Goal: Task Accomplishment & Management: Manage account settings

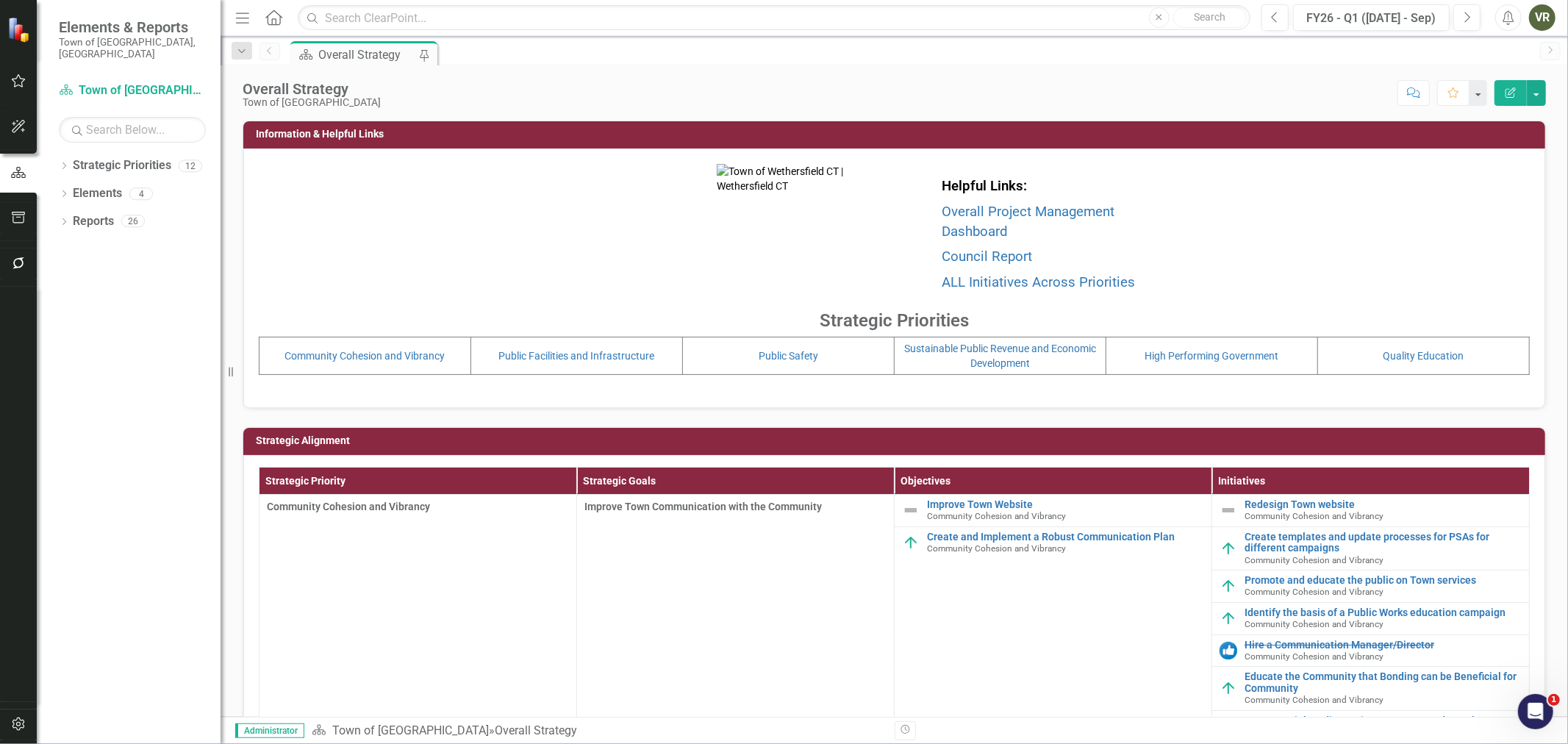
click at [23, 265] on icon "button" at bounding box center [18, 263] width 12 height 12
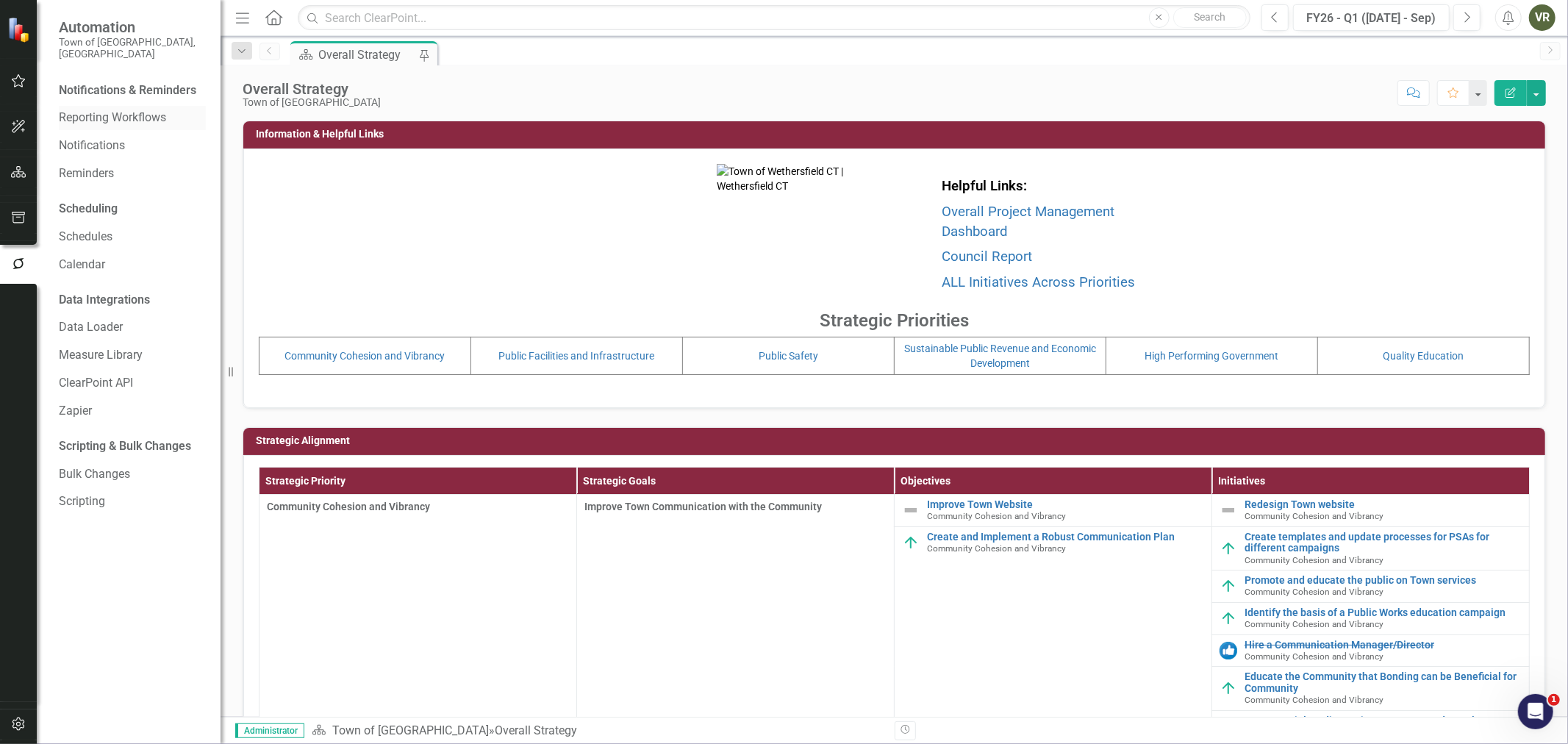
click at [98, 110] on link "Reporting Workflows" at bounding box center [132, 118] width 147 height 17
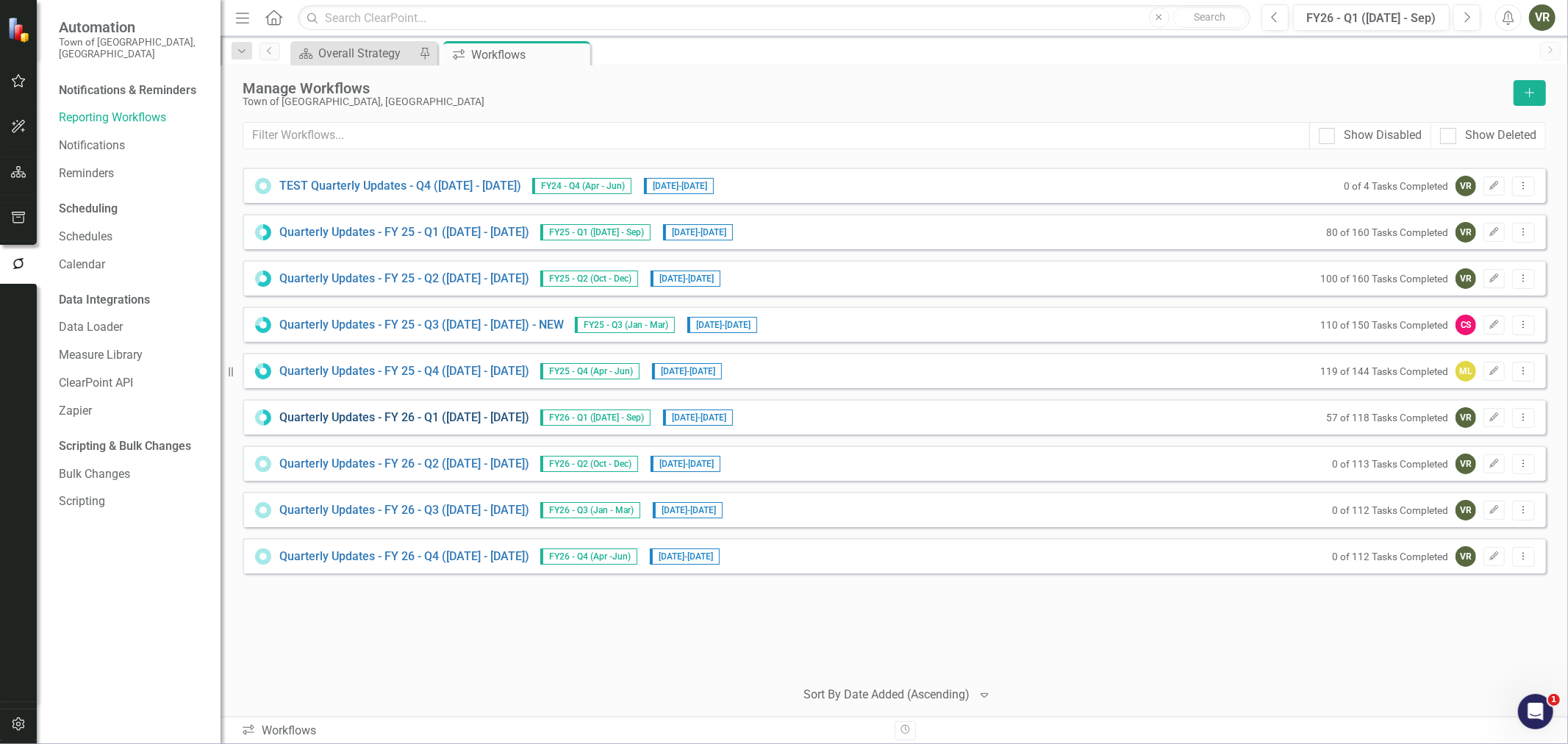
click at [447, 414] on link "Quarterly Updates - FY 26 - Q1 (July 1, 2025 - Sept 30, 2025)" at bounding box center [404, 417] width 250 height 17
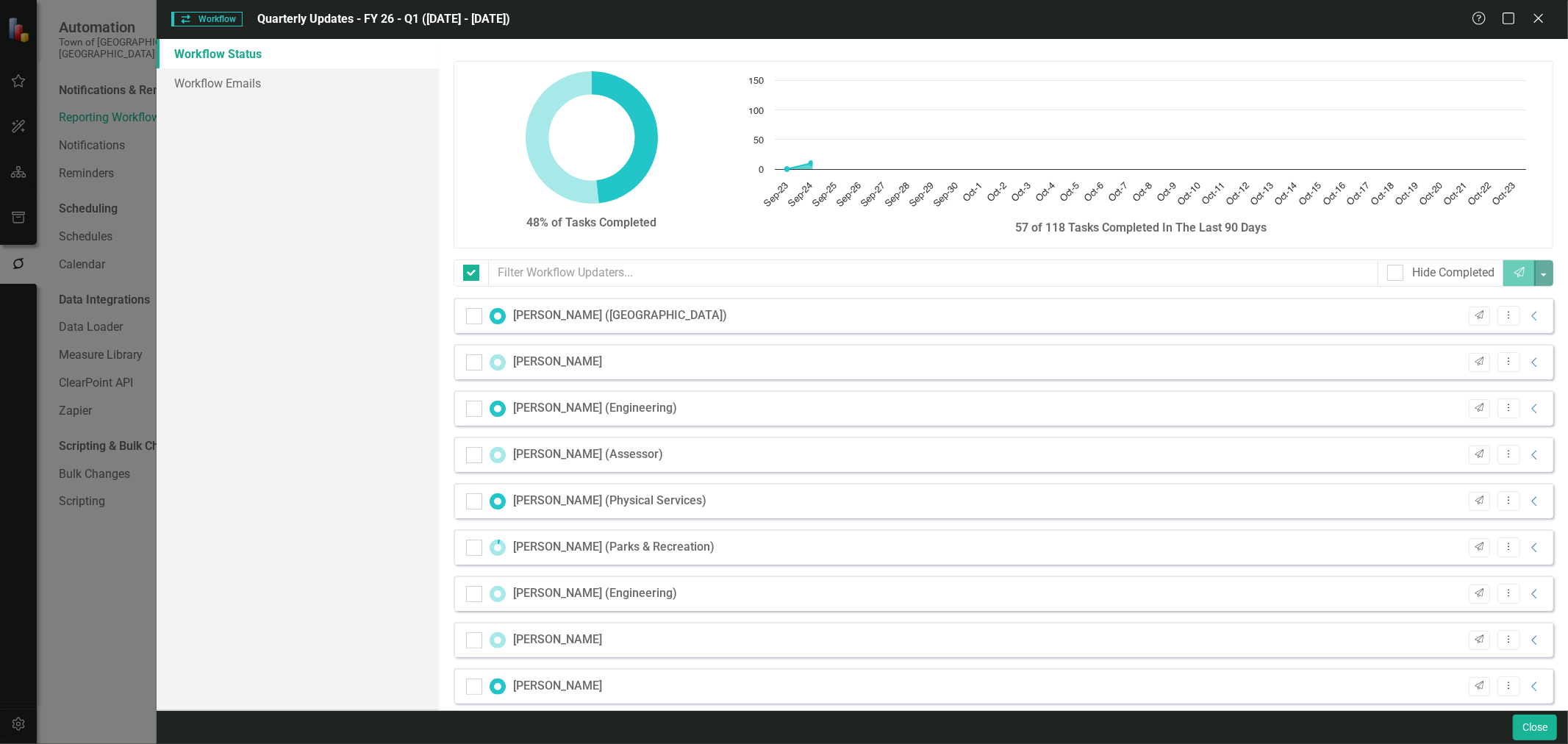
checkbox input "false"
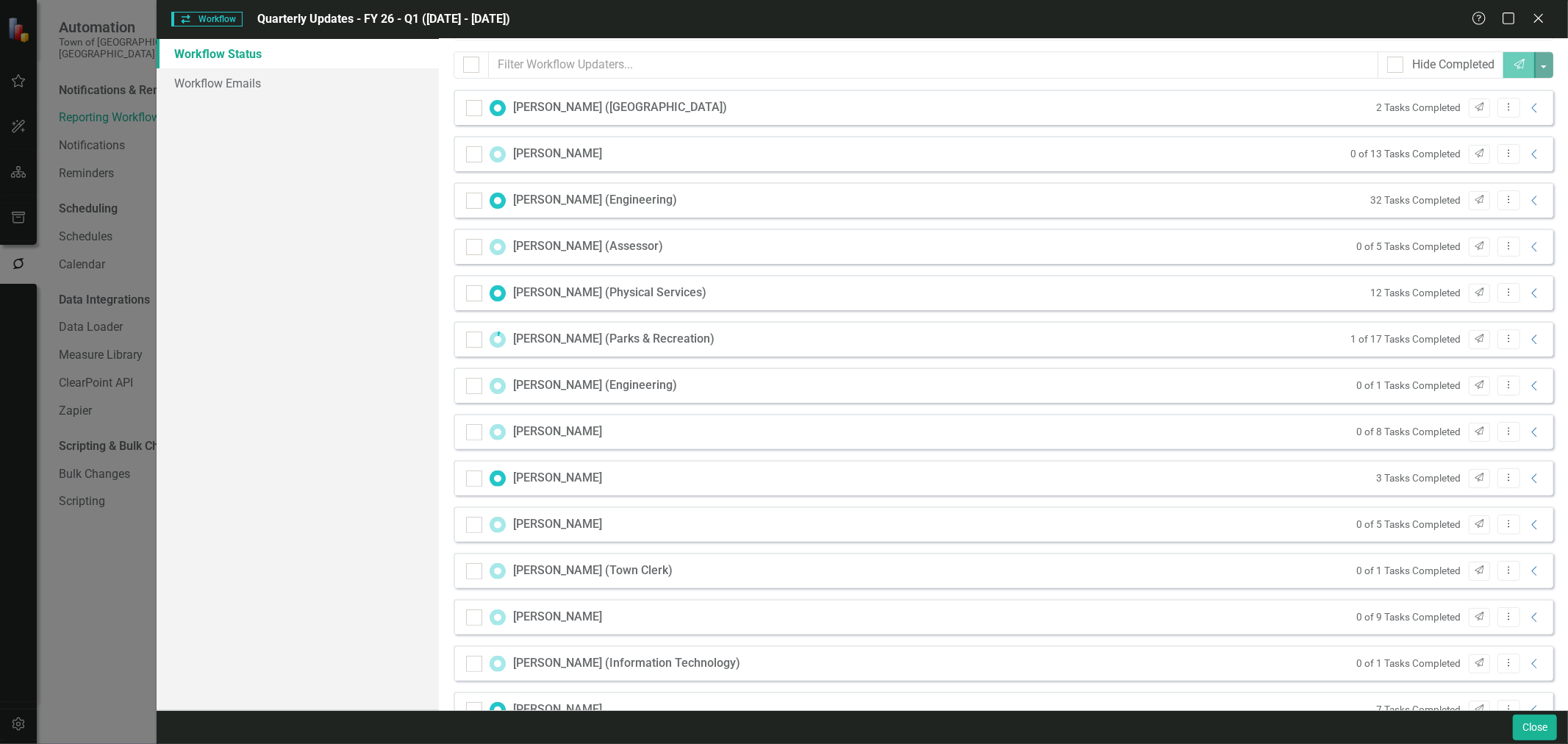
scroll to position [245, 0]
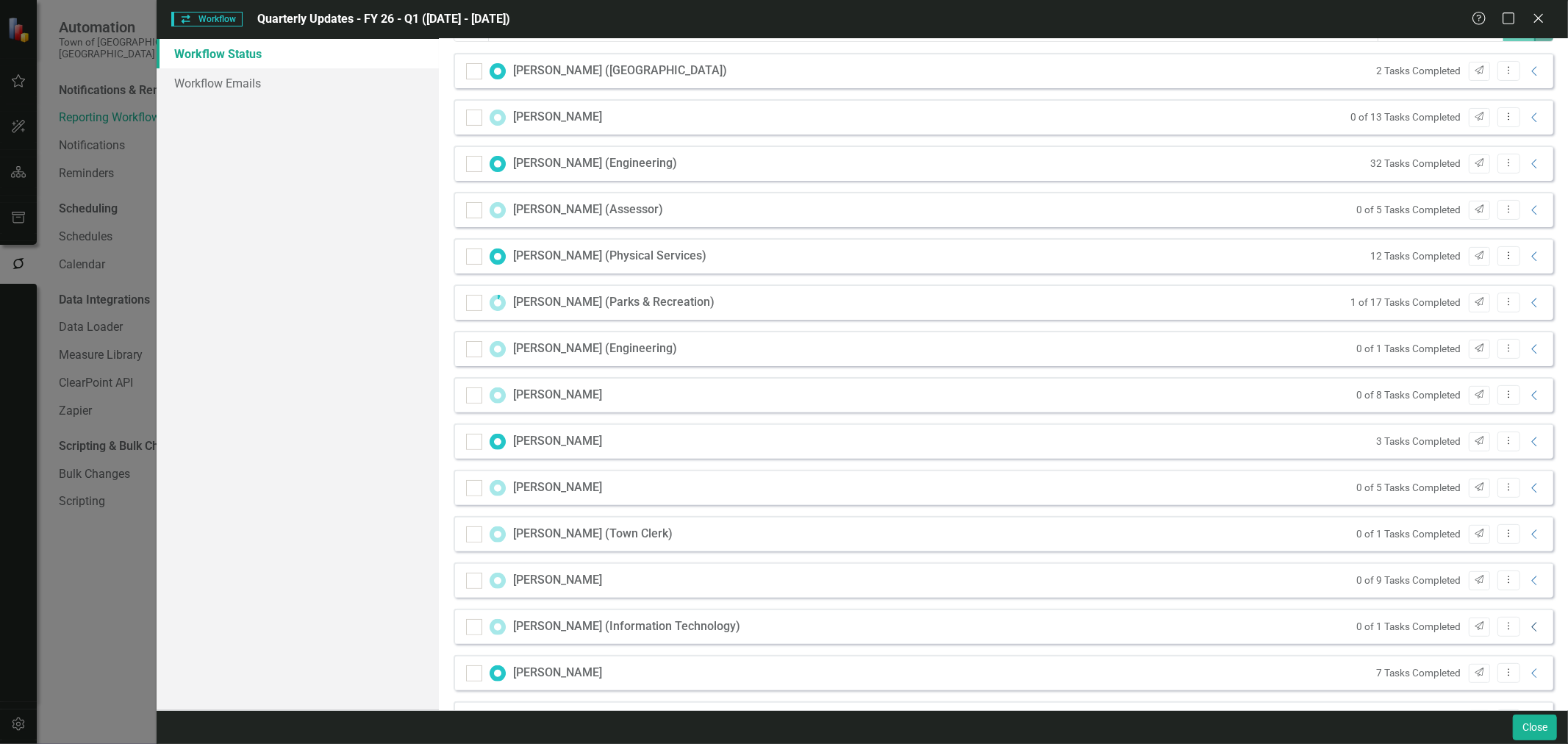
click at [1531, 624] on icon at bounding box center [1533, 627] width 6 height 9
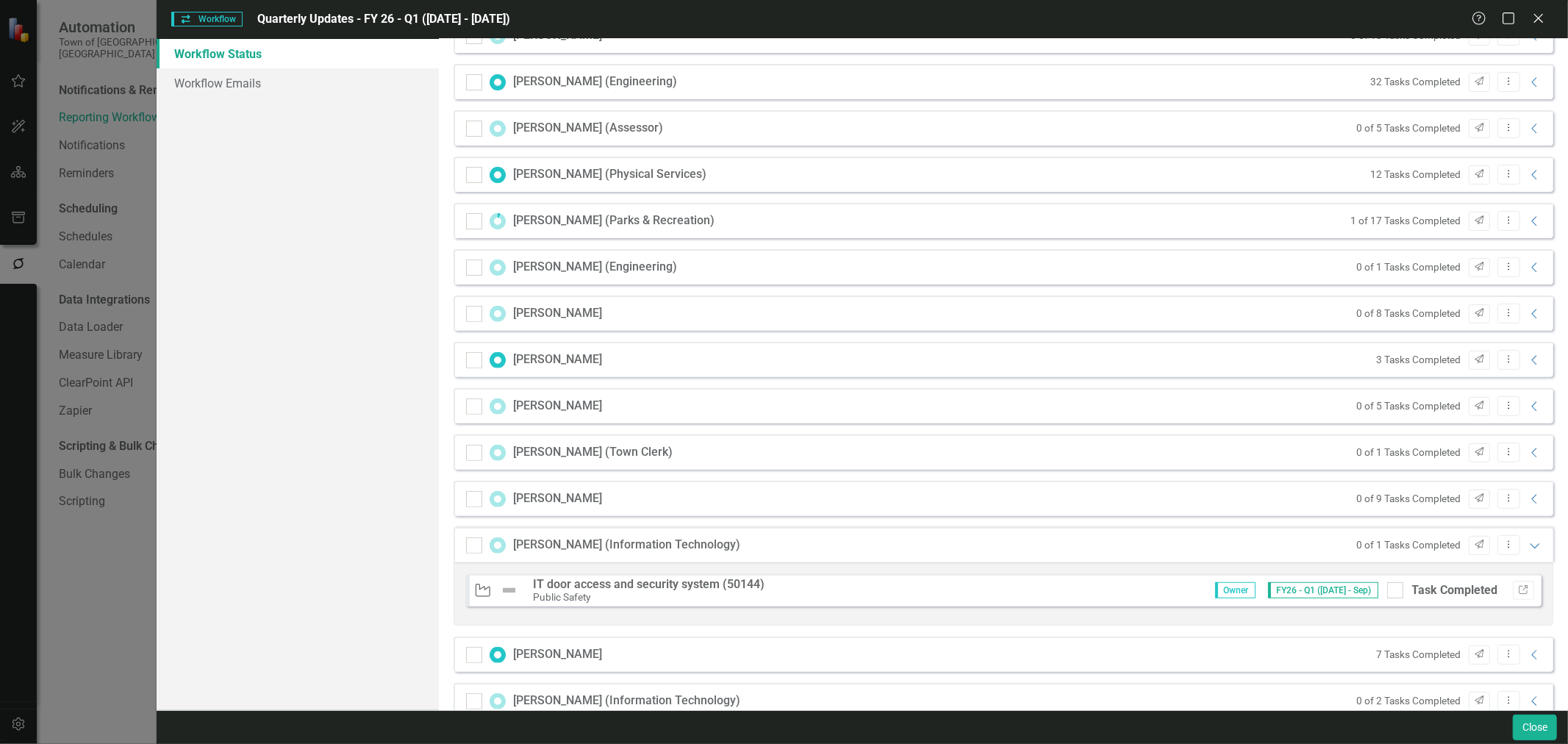
scroll to position [356, 0]
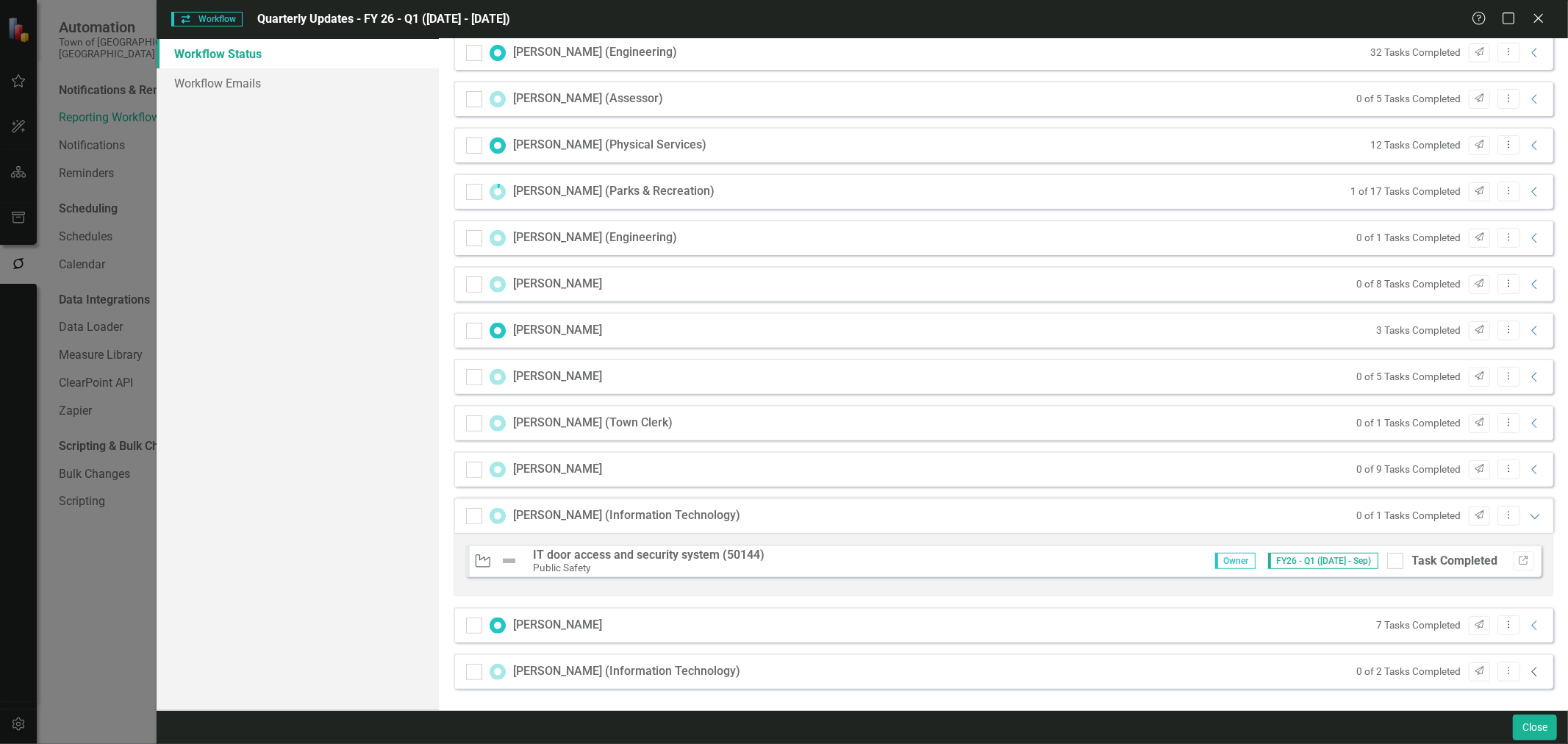
click at [1528, 674] on icon "Collapse" at bounding box center [1535, 672] width 15 height 12
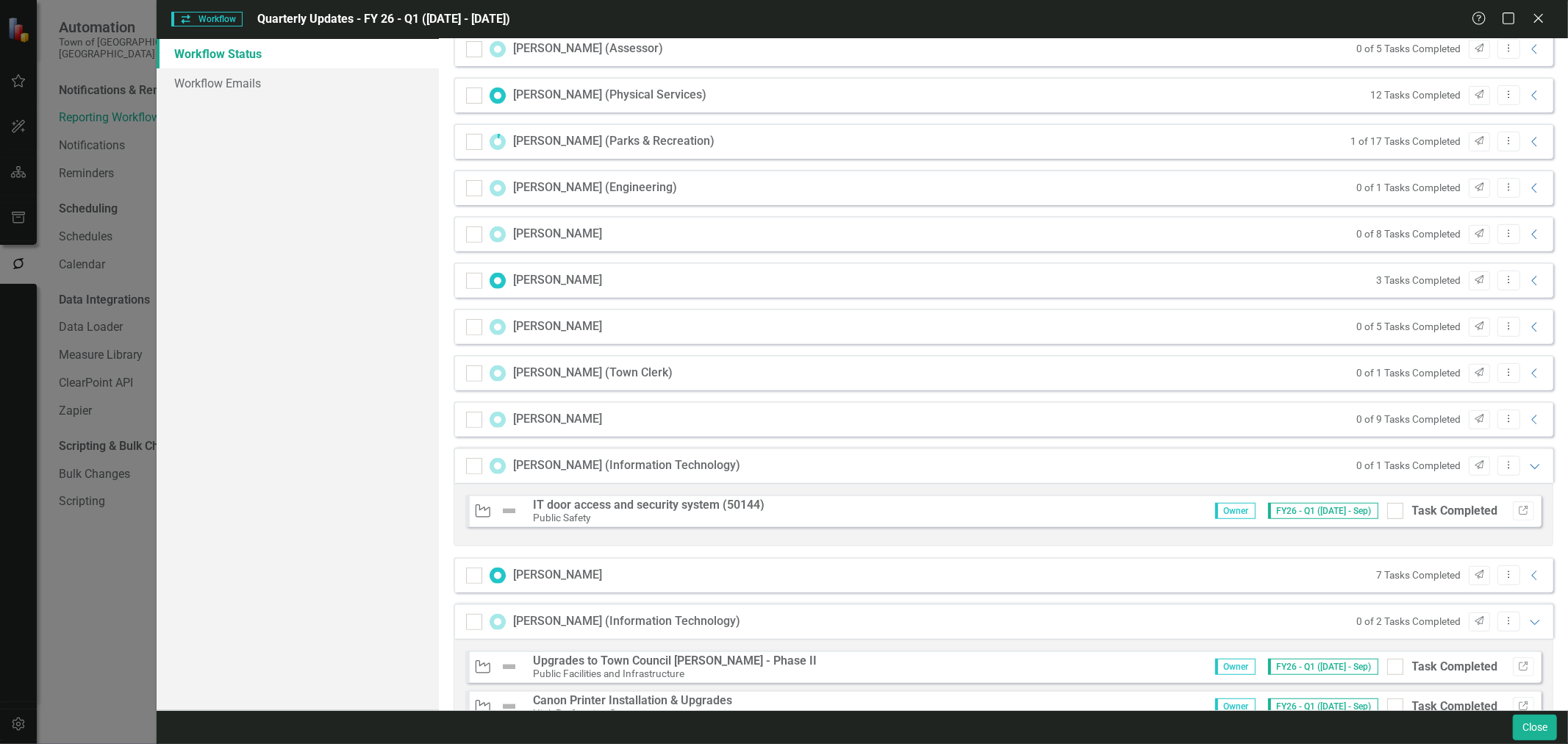
scroll to position [459, 0]
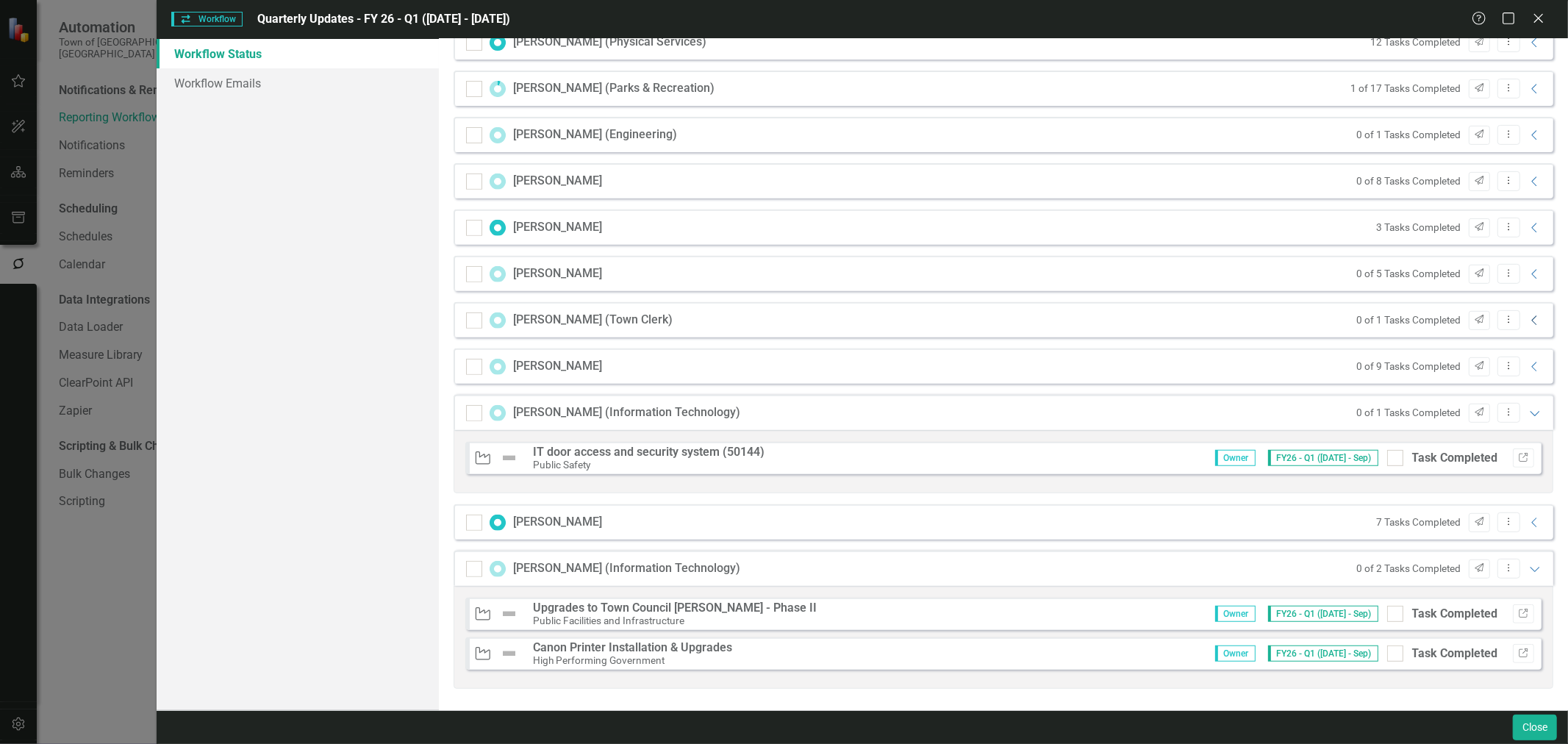
click at [1528, 321] on icon "Collapse" at bounding box center [1535, 320] width 15 height 12
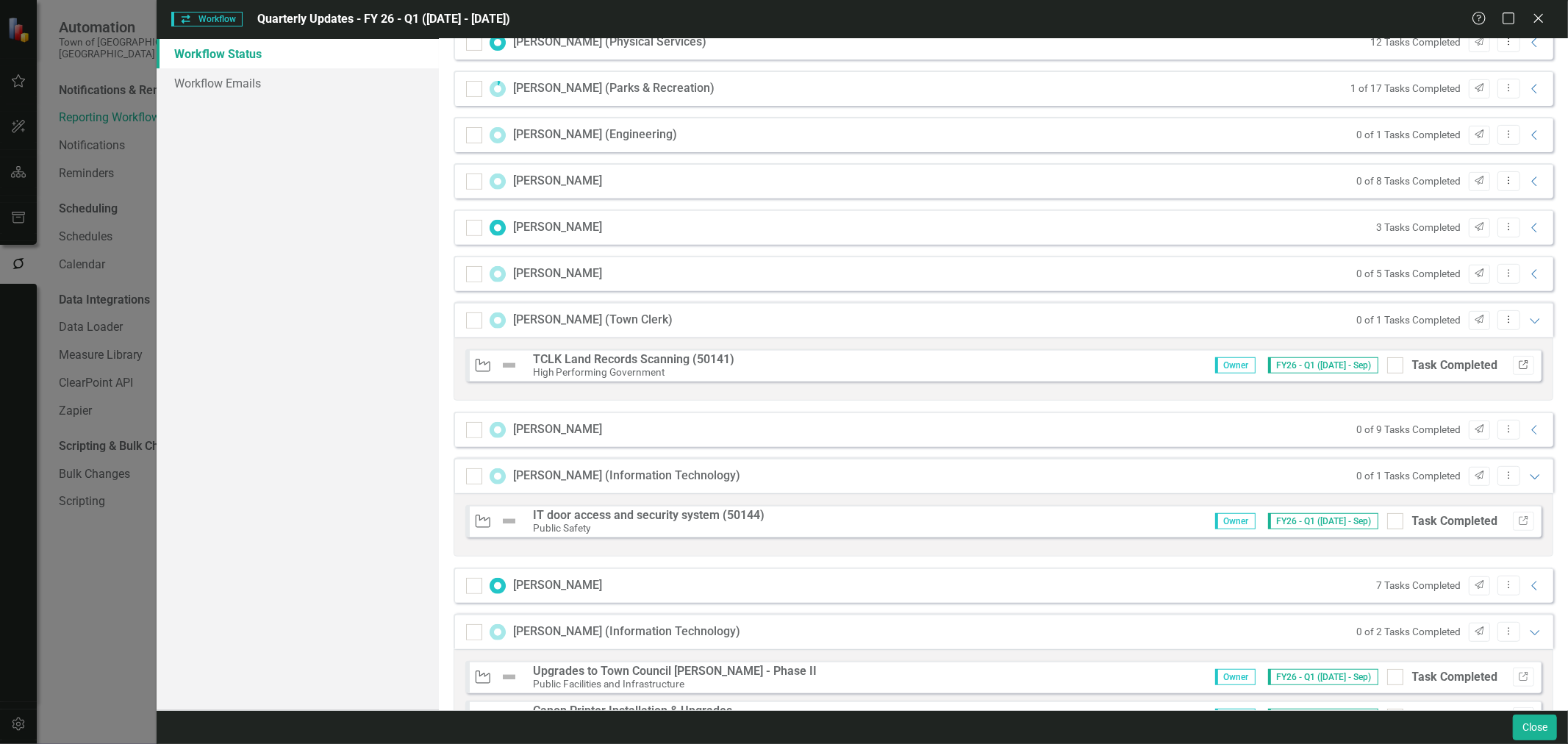
click at [1518, 365] on icon "Link" at bounding box center [1524, 365] width 11 height 9
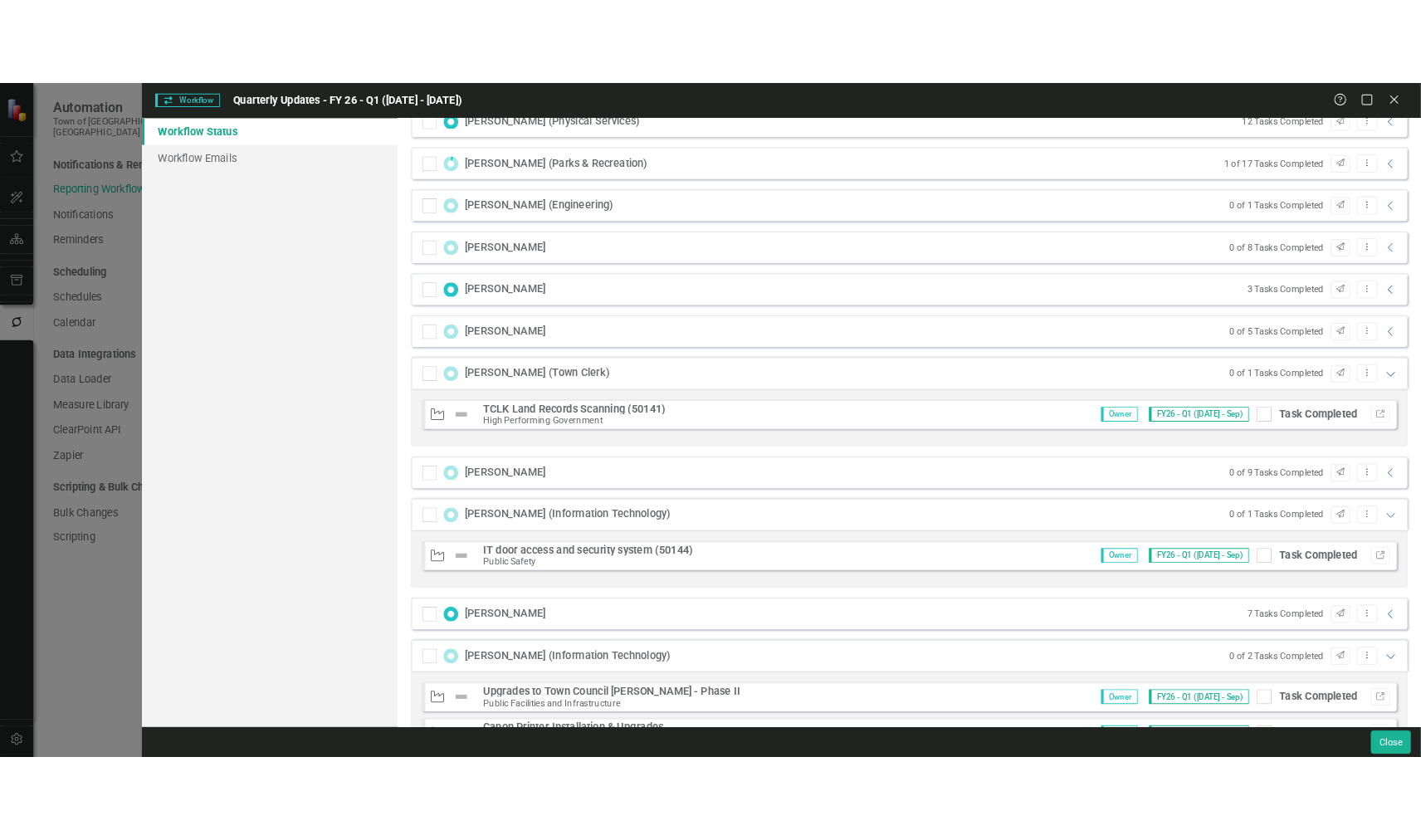
scroll to position [590, 0]
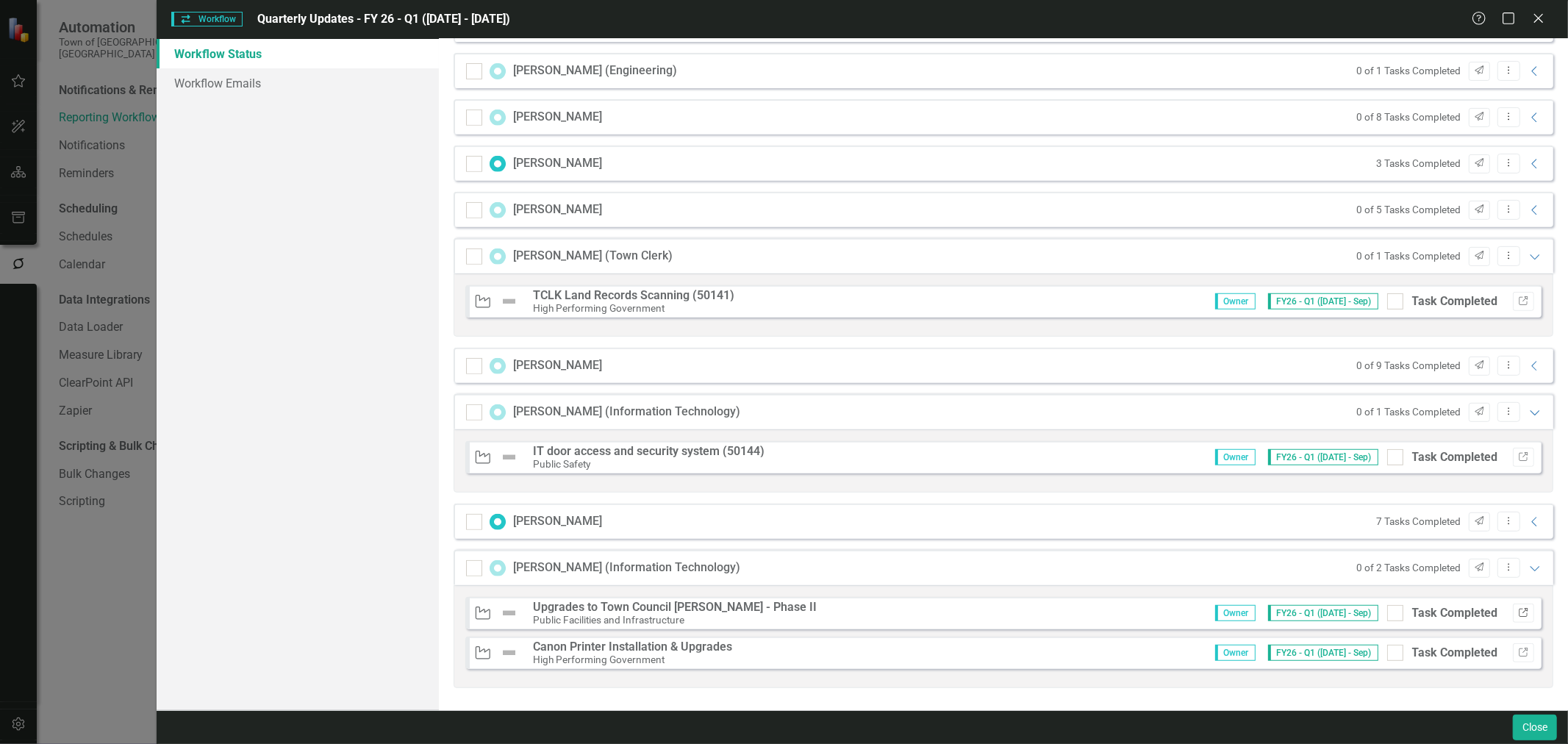
click at [1518, 611] on icon "Link" at bounding box center [1524, 613] width 11 height 9
click at [1387, 611] on input "Task Completed" at bounding box center [1392, 610] width 9 height 9
checkbox input "true"
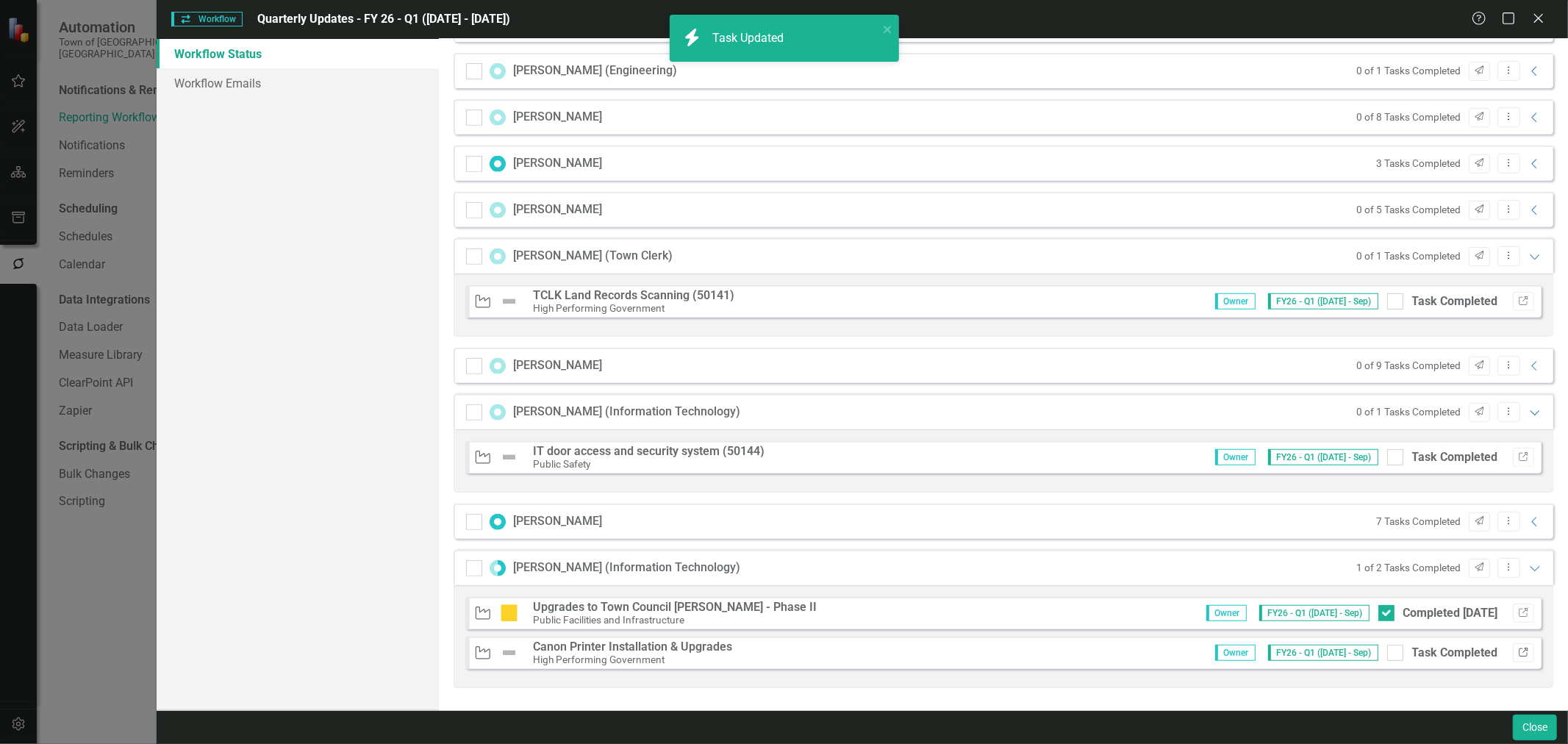
click at [1519, 649] on icon "button" at bounding box center [1523, 651] width 9 height 9
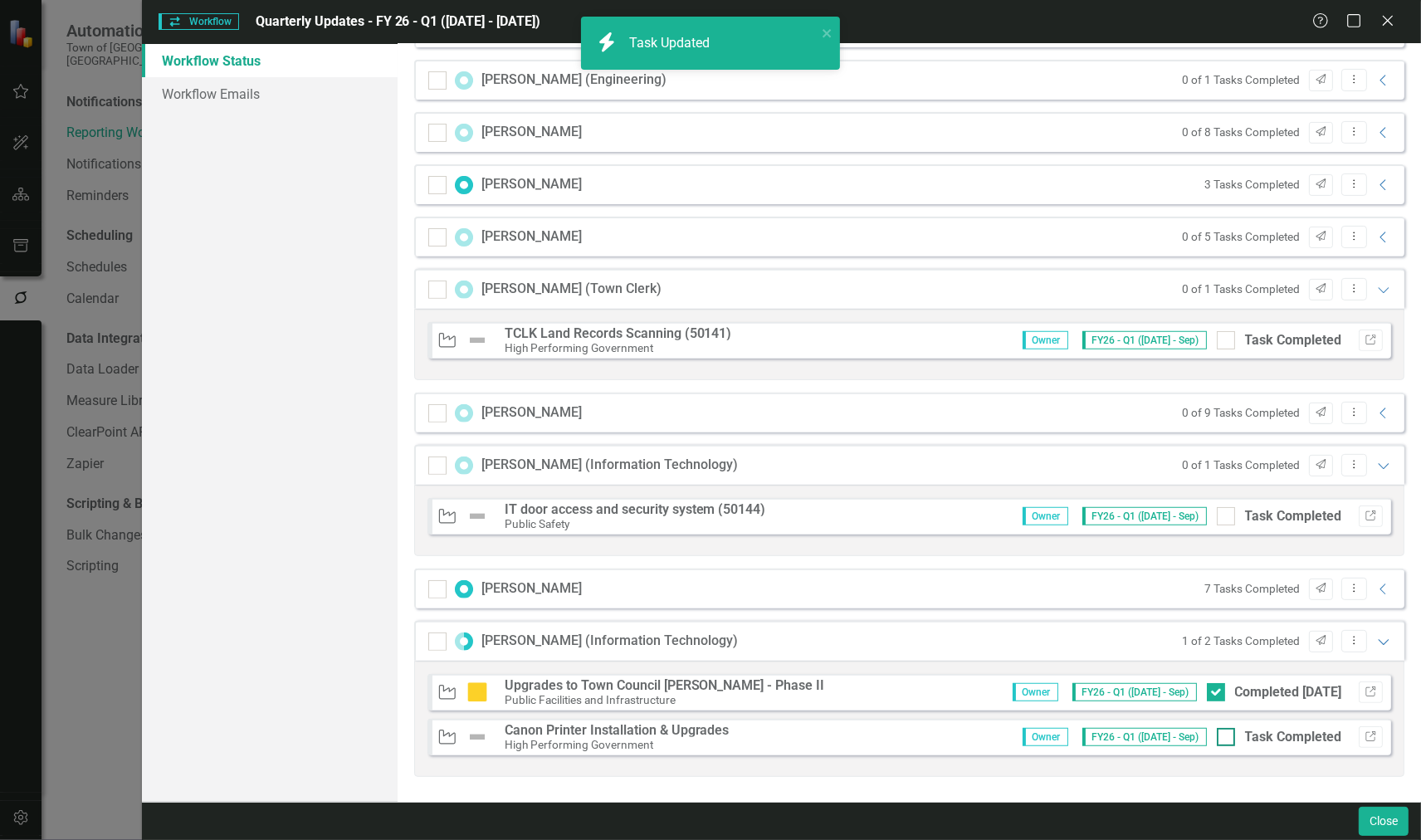
click at [1218, 731] on div at bounding box center [1226, 737] width 18 height 18
click at [1218, 731] on input "Task Completed" at bounding box center [1223, 734] width 11 height 11
checkbox input "true"
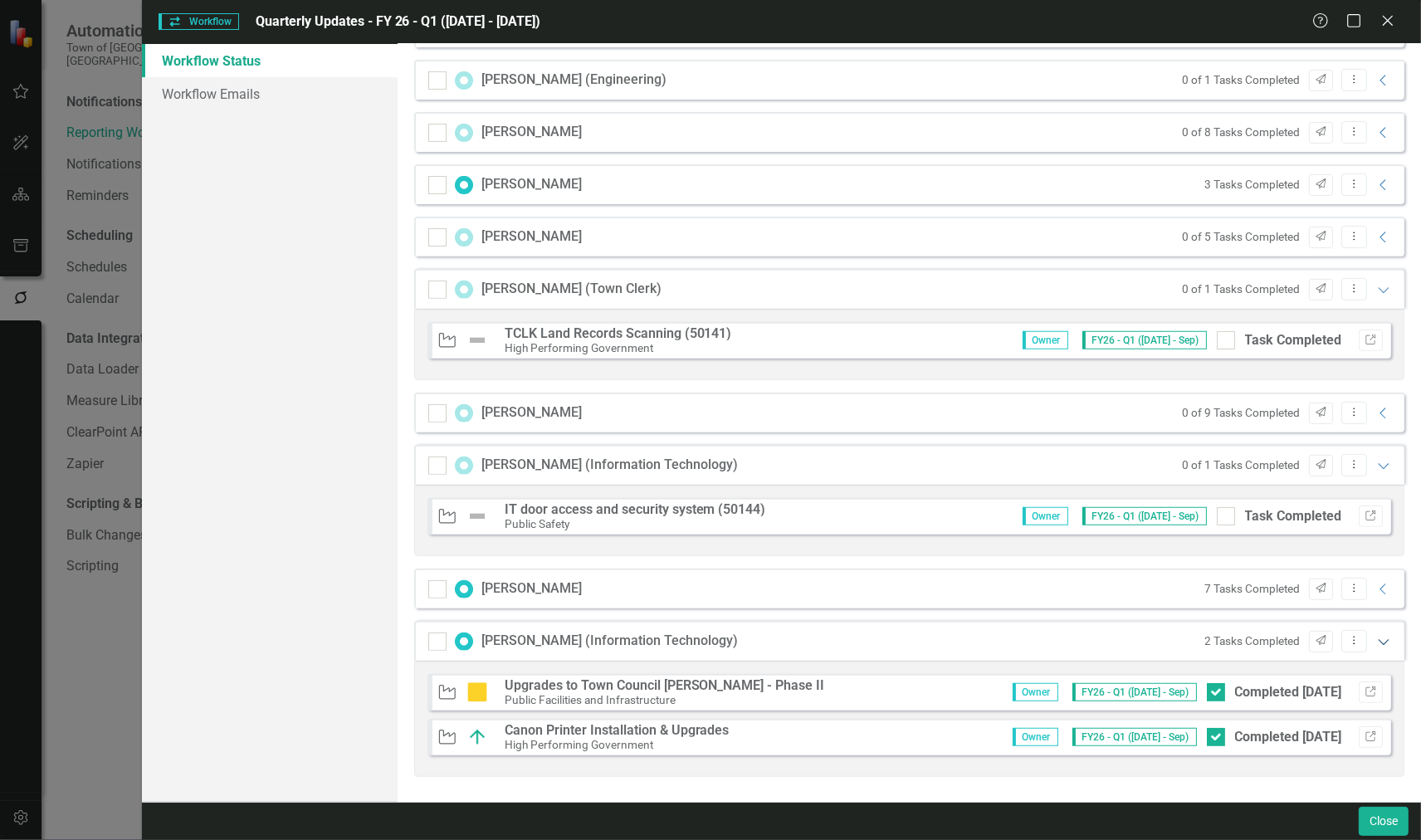
click at [1375, 641] on icon "Expanded" at bounding box center [1384, 642] width 17 height 13
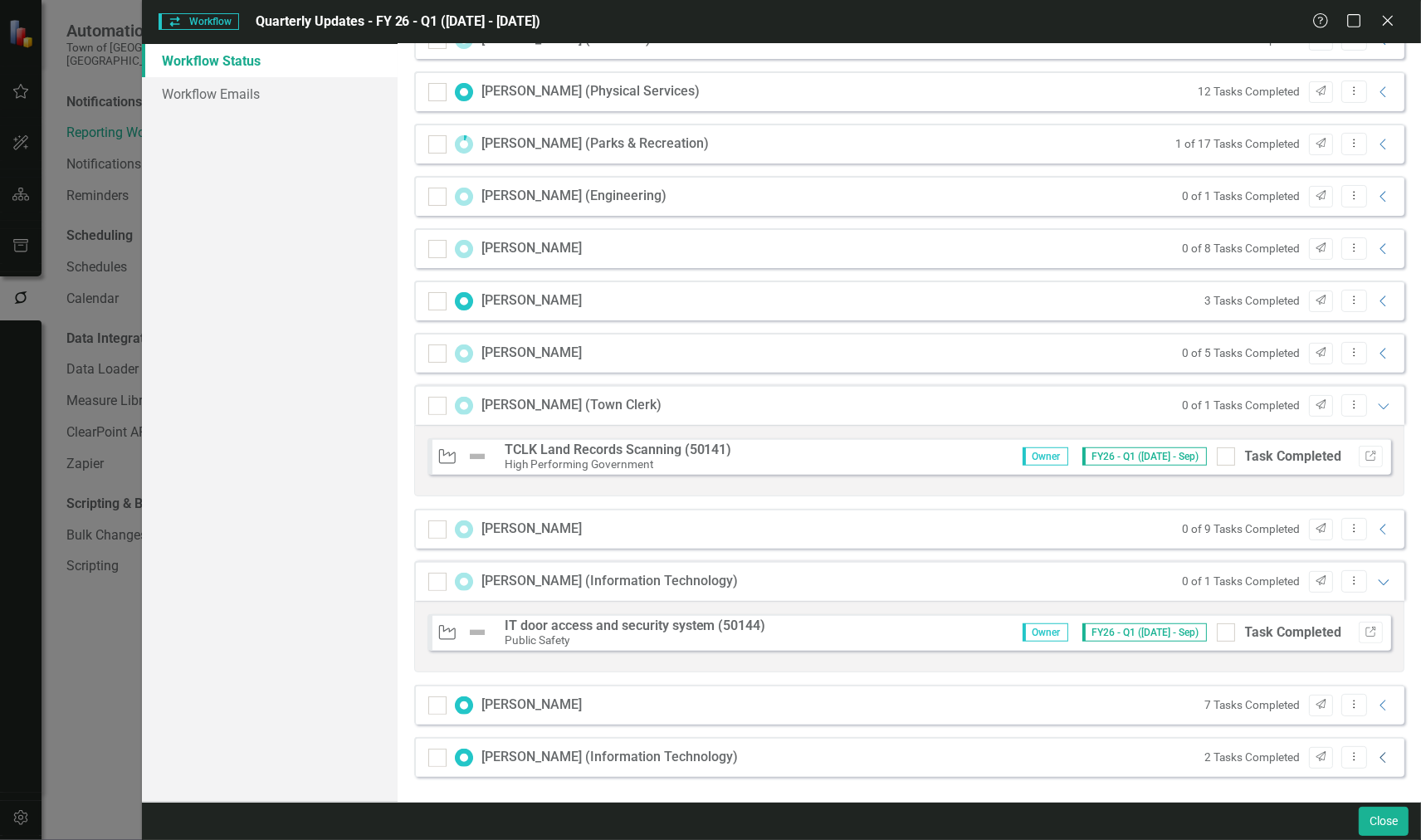
scroll to position [474, 0]
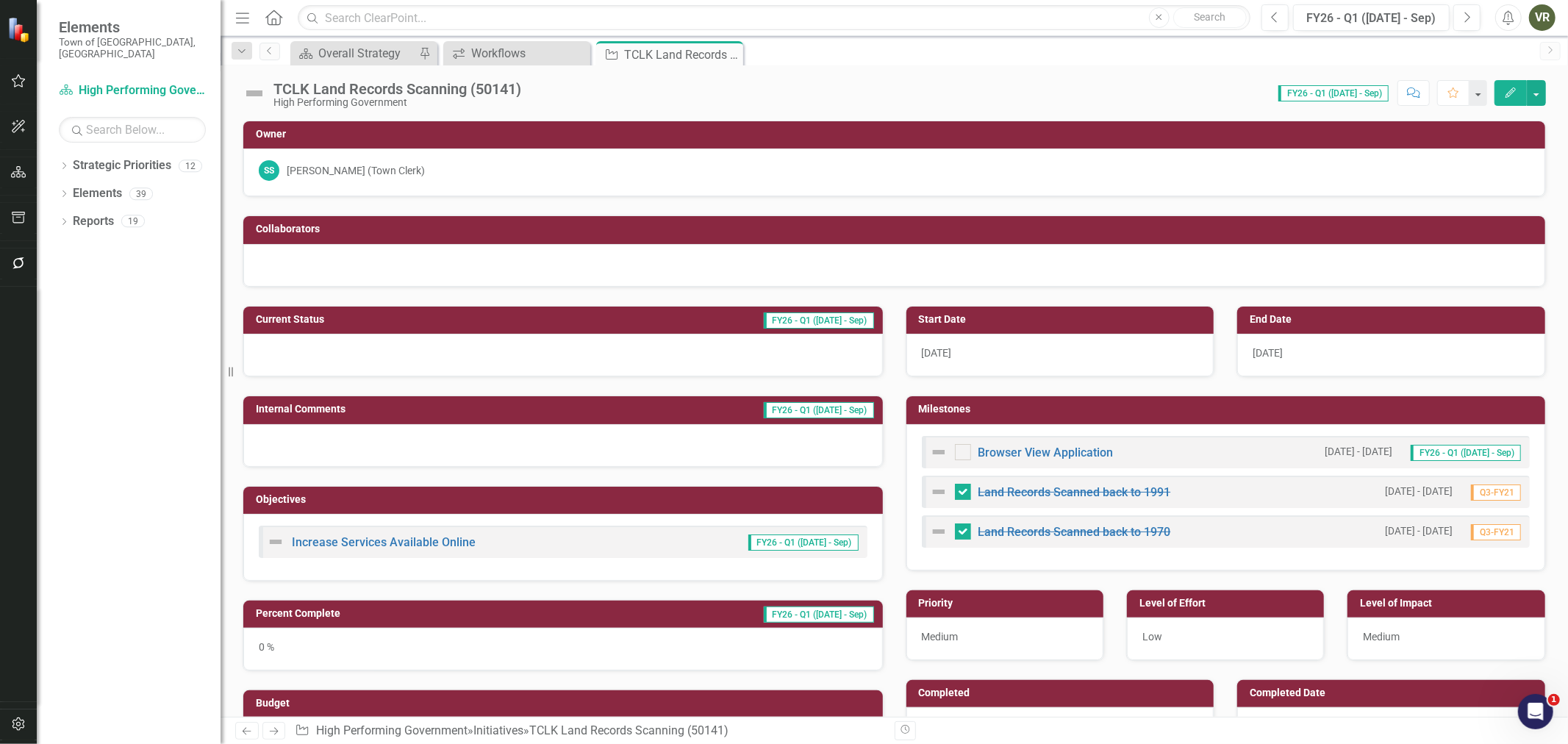
click at [344, 337] on div at bounding box center [563, 355] width 639 height 43
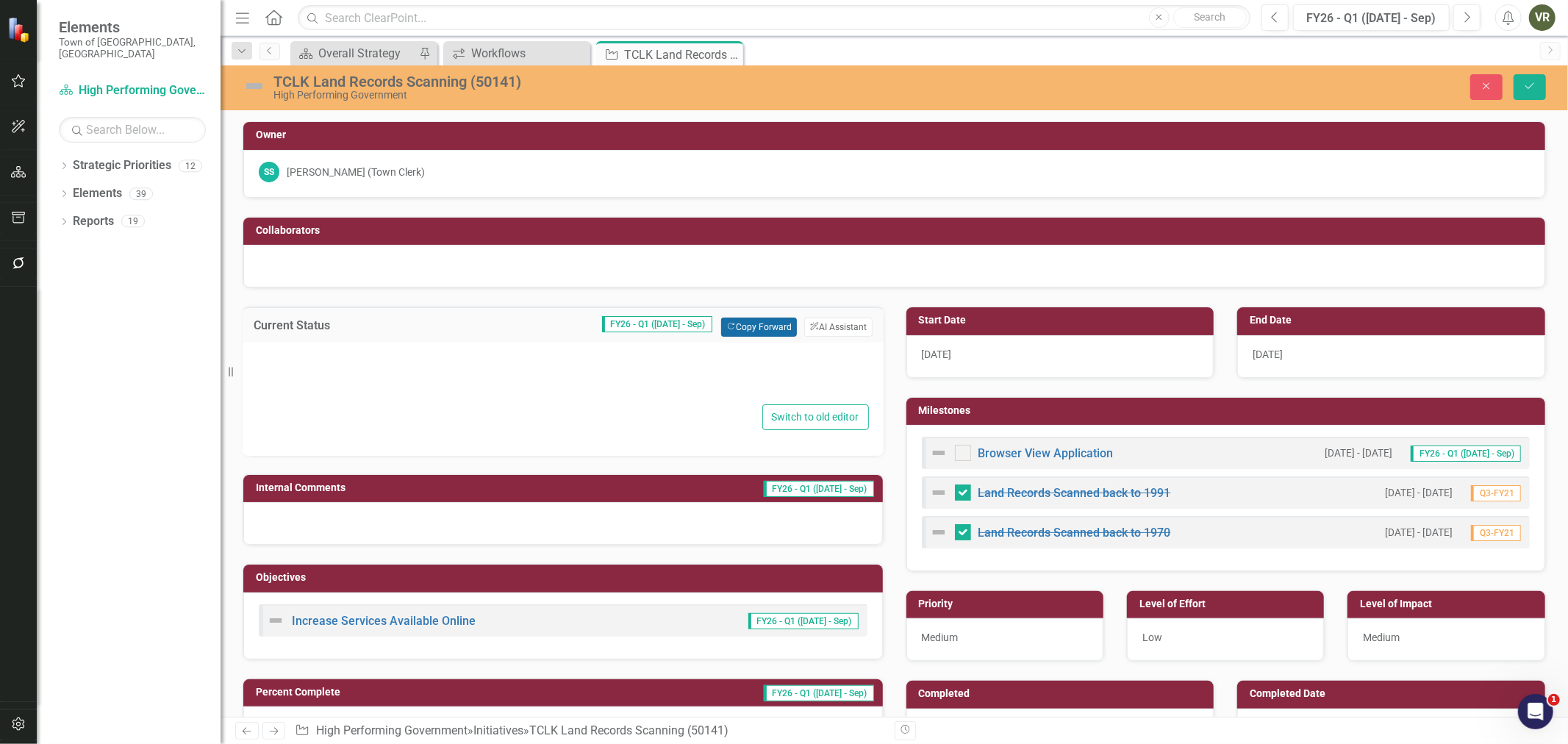
click at [726, 327] on icon "Copy Forward" at bounding box center [731, 327] width 9 height 8
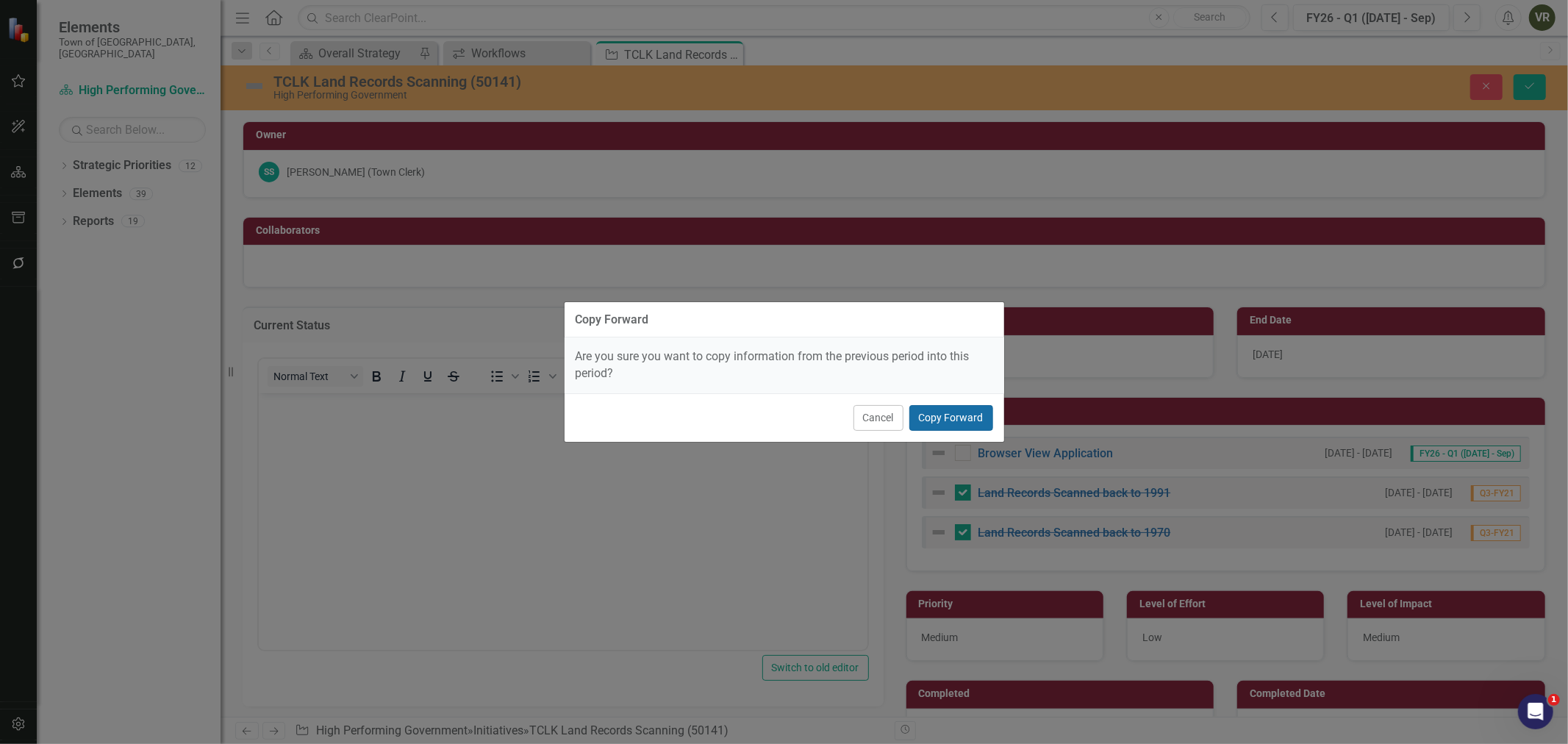
click at [963, 430] on button "Copy Forward" at bounding box center [952, 417] width 84 height 26
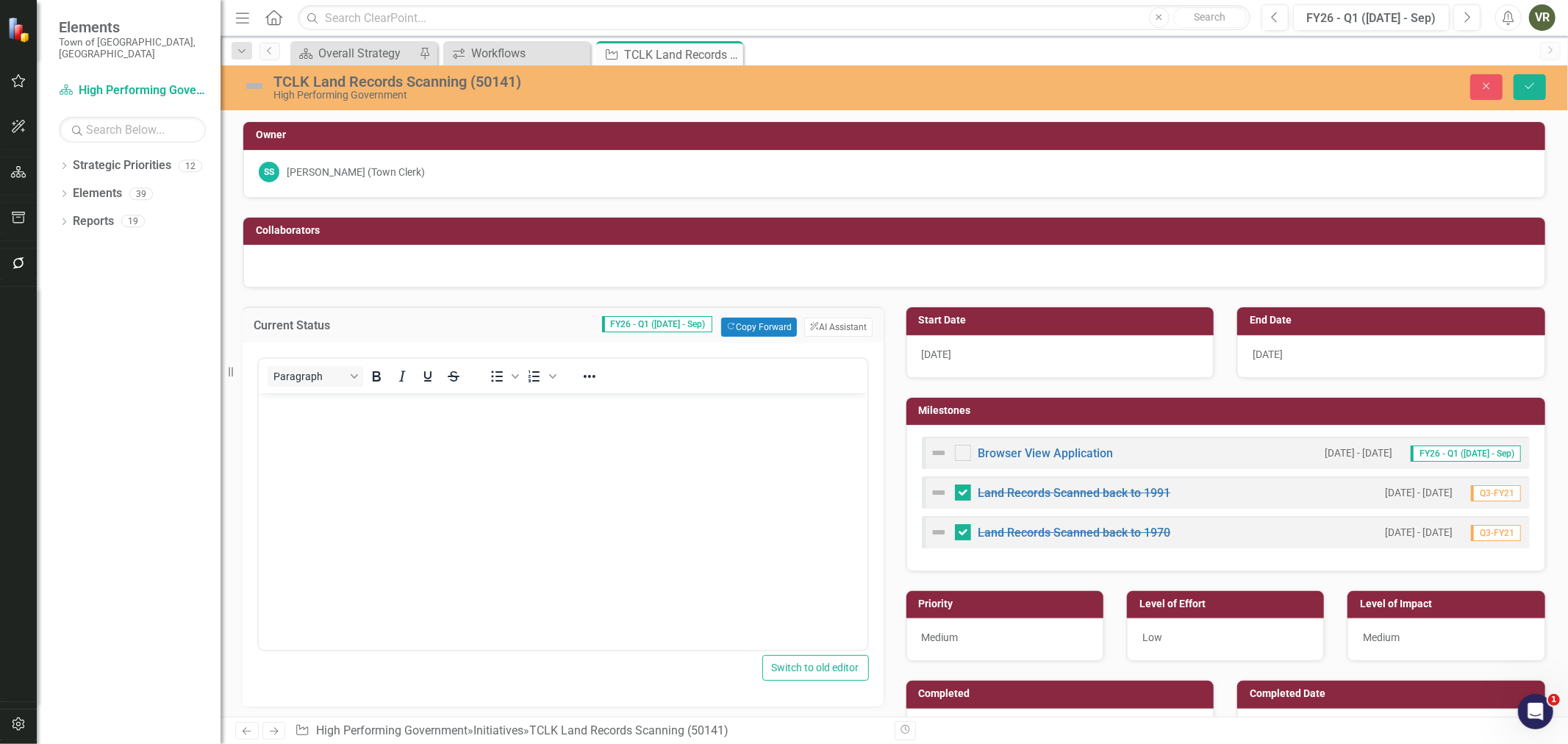
click at [967, 410] on h3 "Milestones" at bounding box center [1229, 410] width 620 height 11
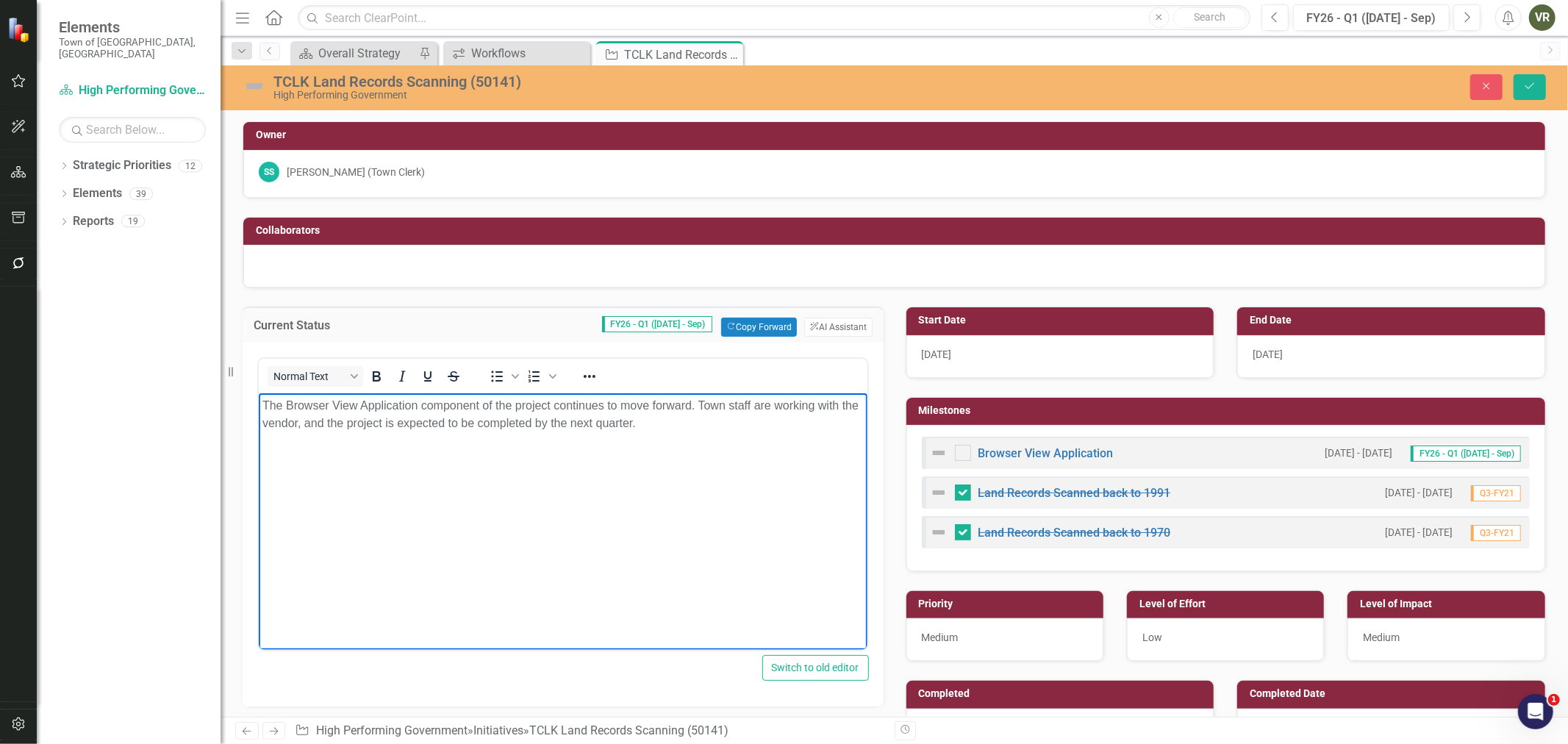
drag, startPoint x: 662, startPoint y: 426, endPoint x: 238, endPoint y: 375, distance: 427.1
click at [258, 394] on html "The Browser View Application component of the project continues to move forward…" at bounding box center [562, 504] width 609 height 221
copy p "The Browser View Application component of the project continues to move forward…"
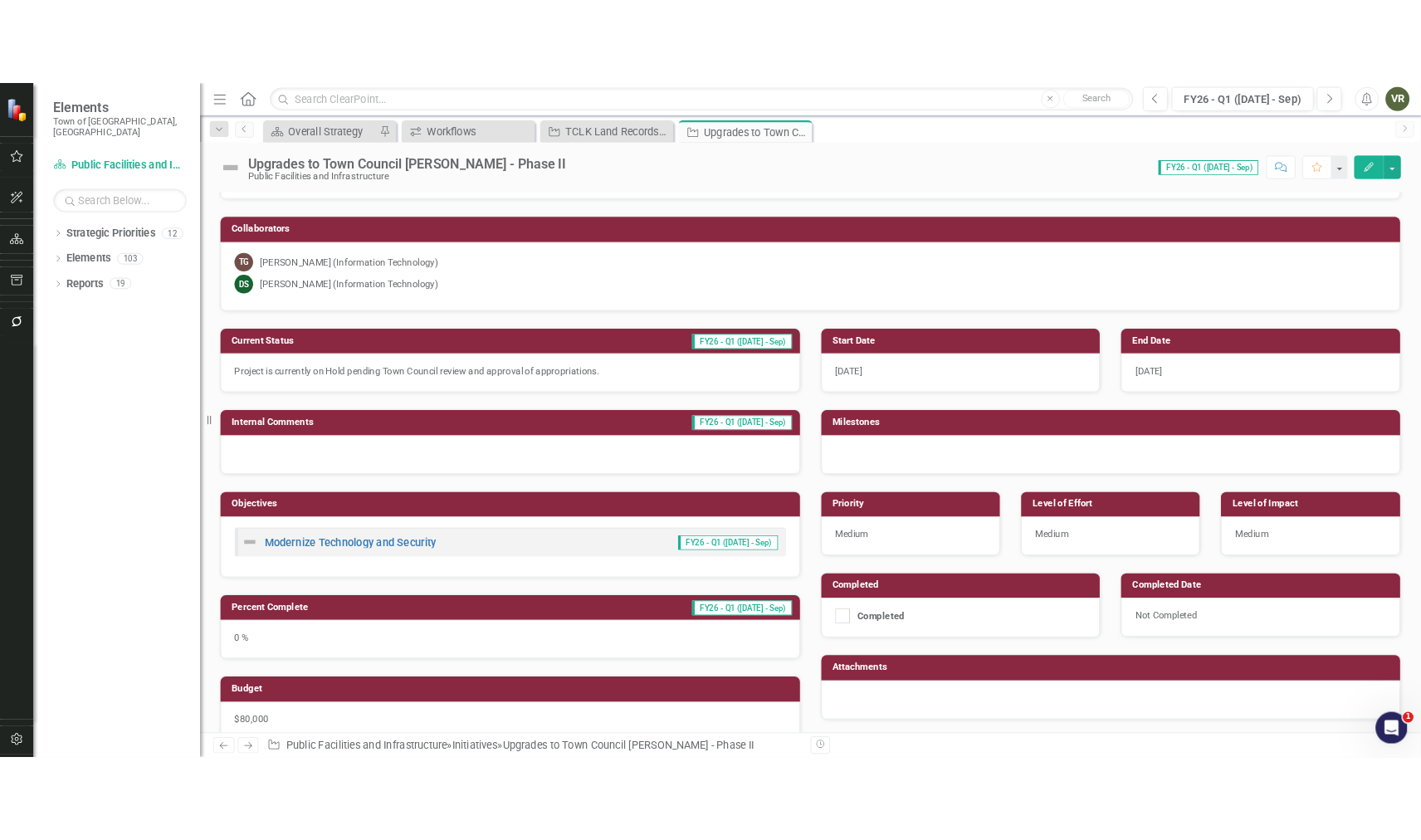
scroll to position [184, 0]
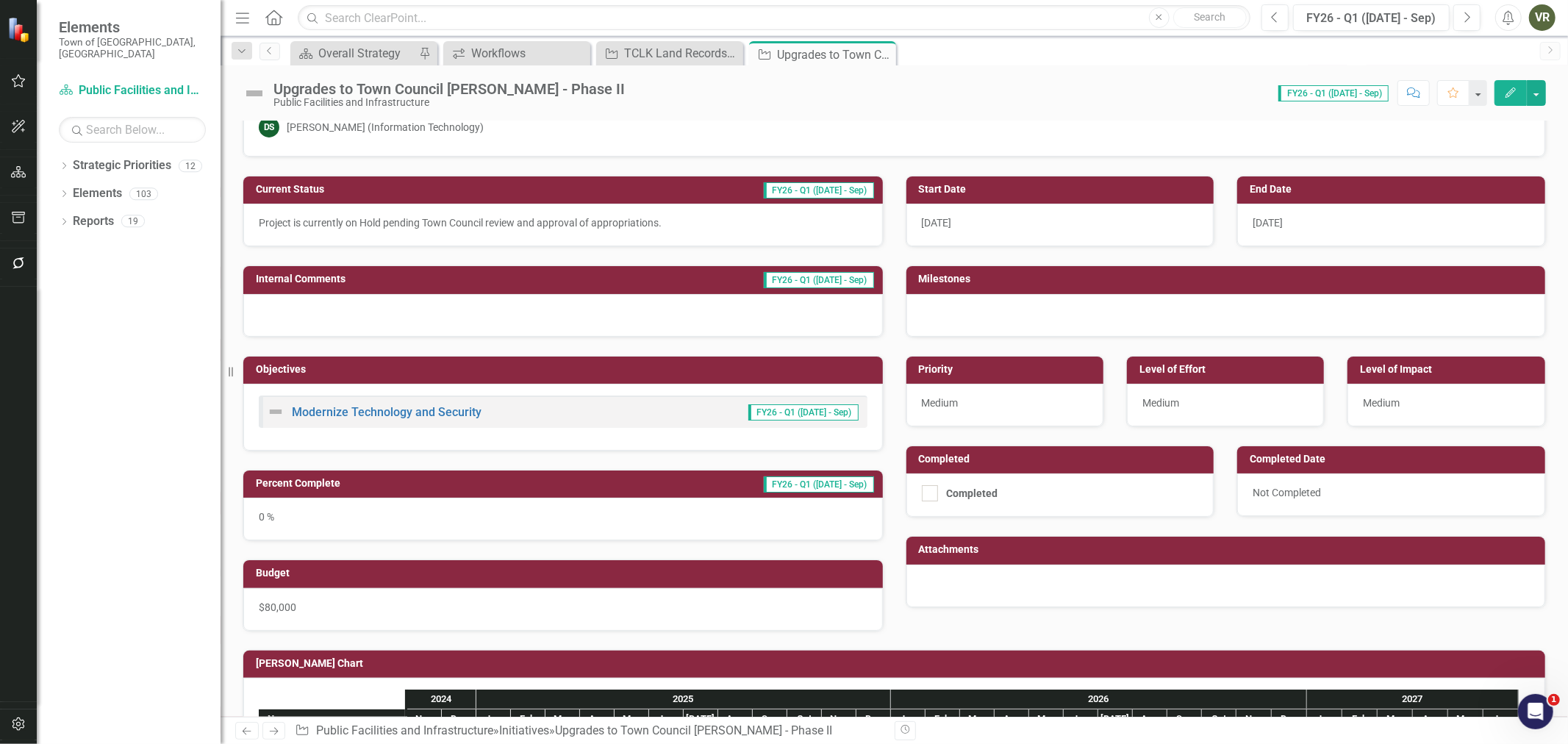
click at [481, 525] on div "0 %" at bounding box center [563, 519] width 639 height 43
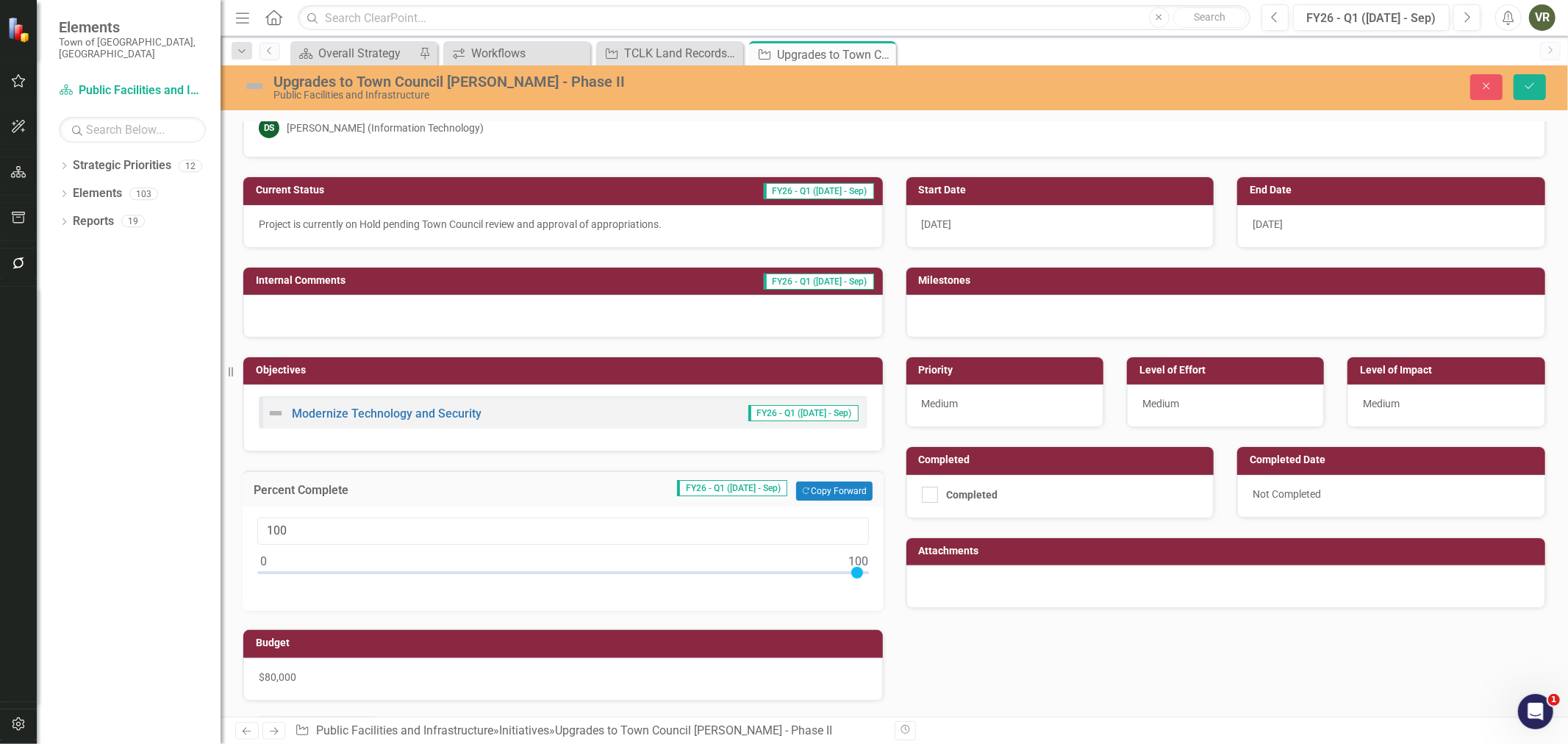
type input "99"
drag, startPoint x: 260, startPoint y: 572, endPoint x: 851, endPoint y: 588, distance: 591.2
click at [851, 588] on div "99" at bounding box center [563, 559] width 641 height 104
click at [255, 89] on img at bounding box center [254, 86] width 24 height 24
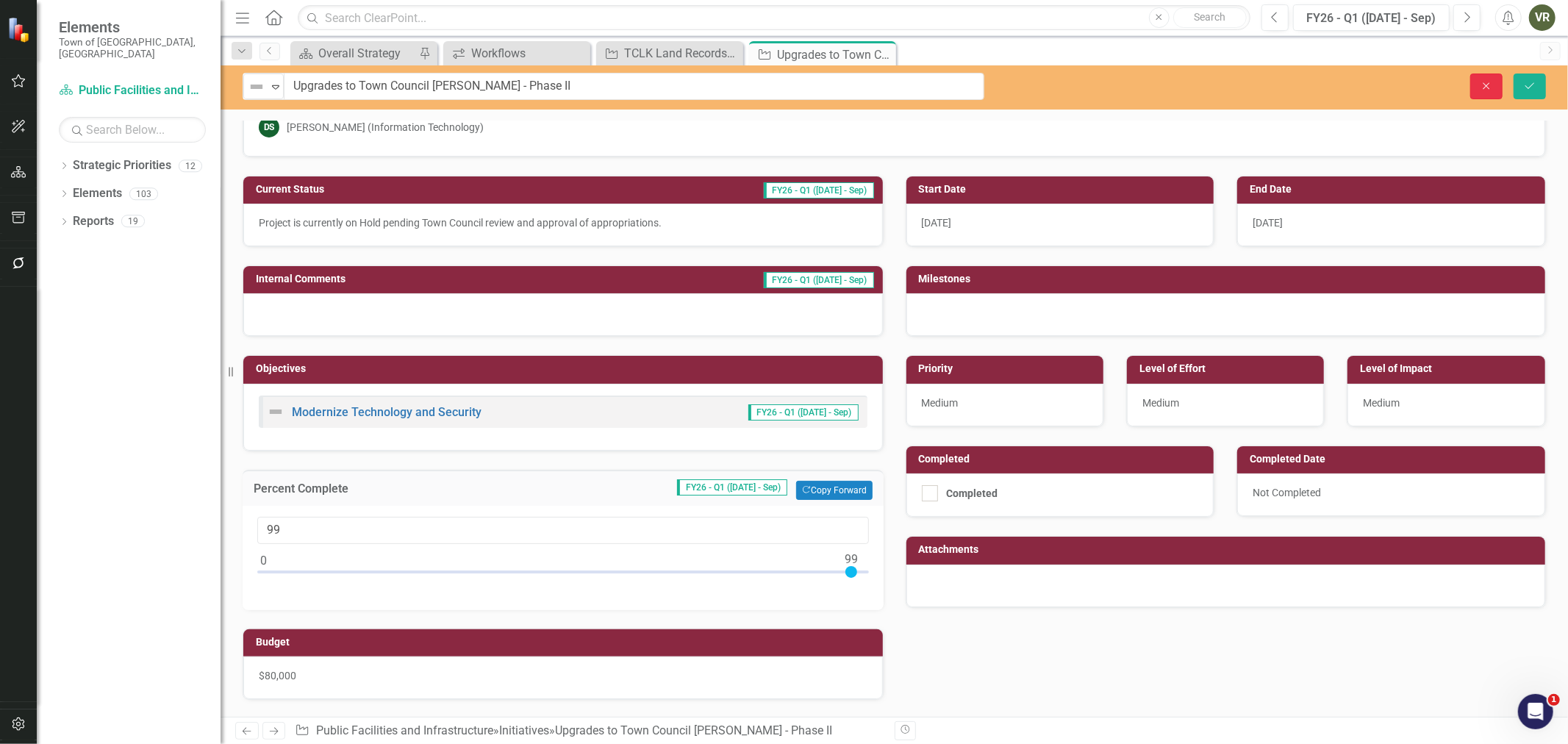
click at [1502, 81] on button "Close" at bounding box center [1486, 86] width 32 height 26
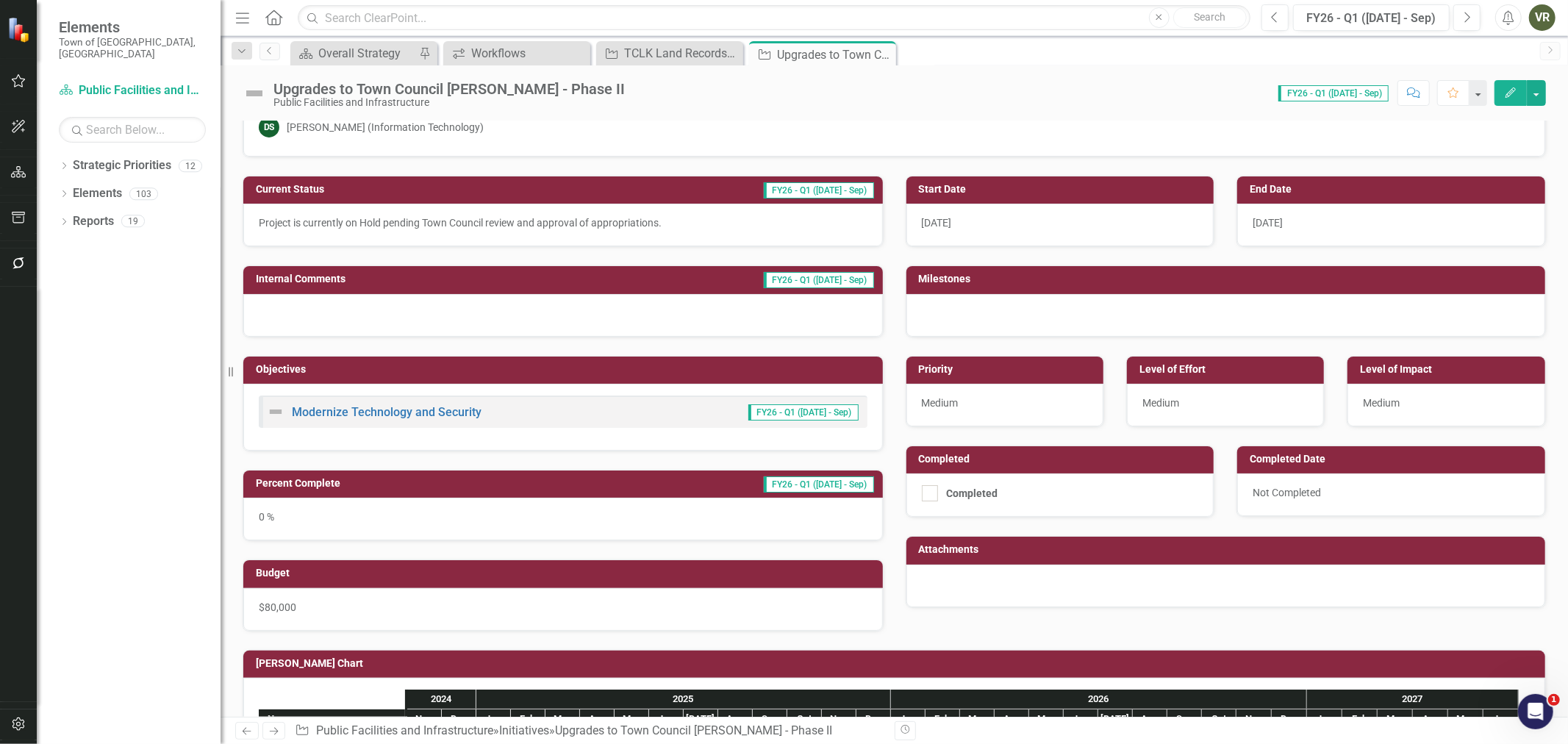
click at [262, 89] on img at bounding box center [254, 93] width 24 height 24
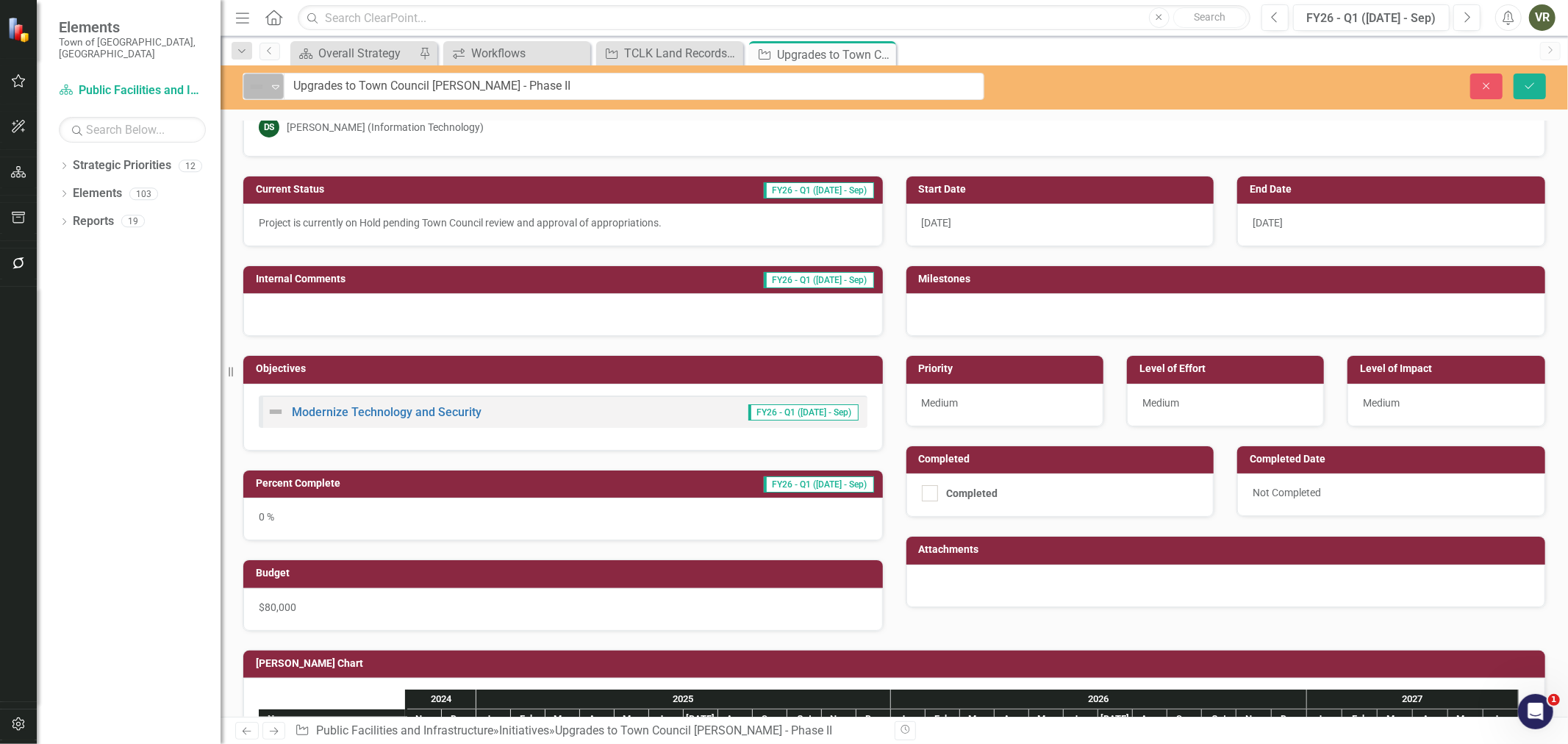
click at [262, 89] on img at bounding box center [256, 87] width 17 height 17
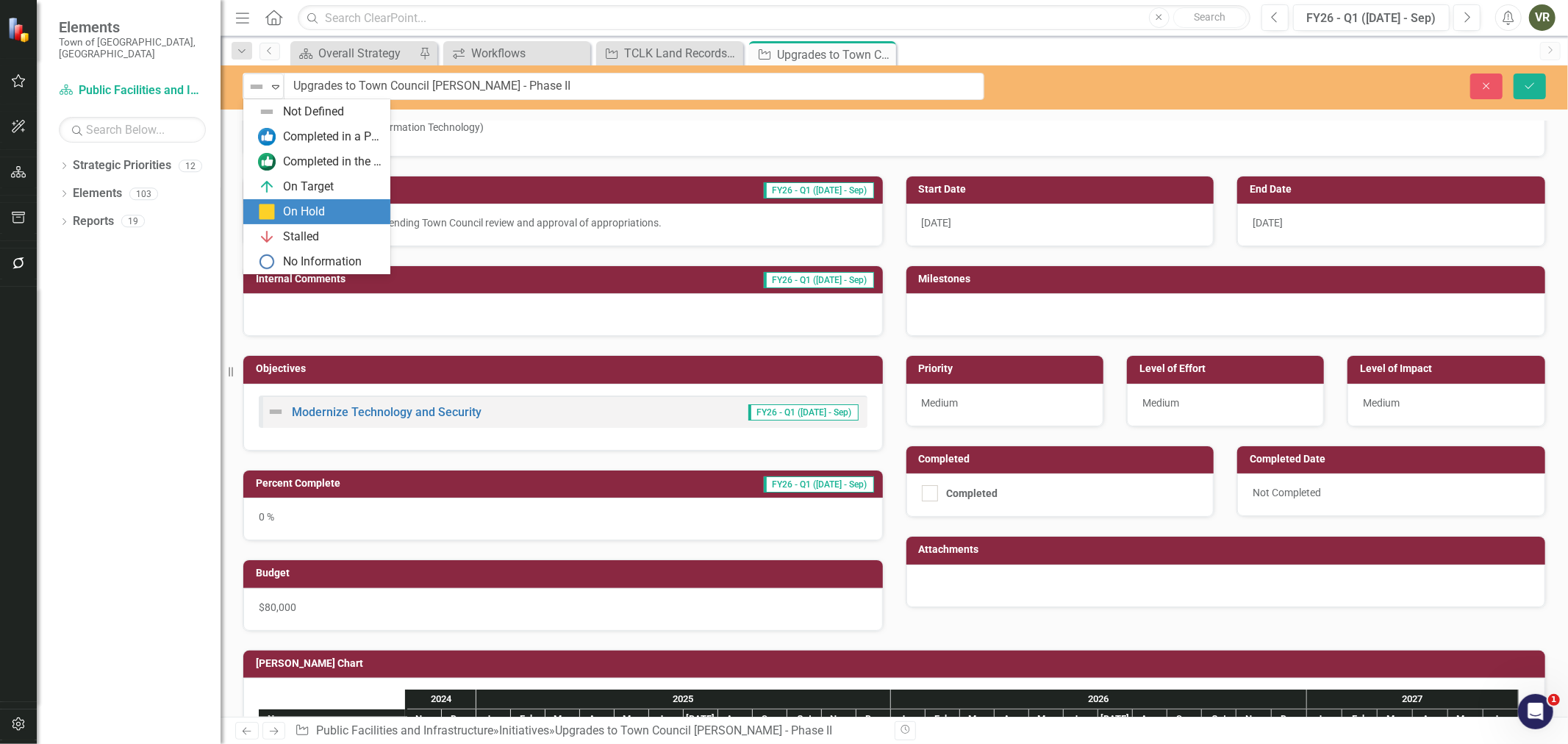
click at [294, 207] on div "On Hold" at bounding box center [303, 212] width 42 height 17
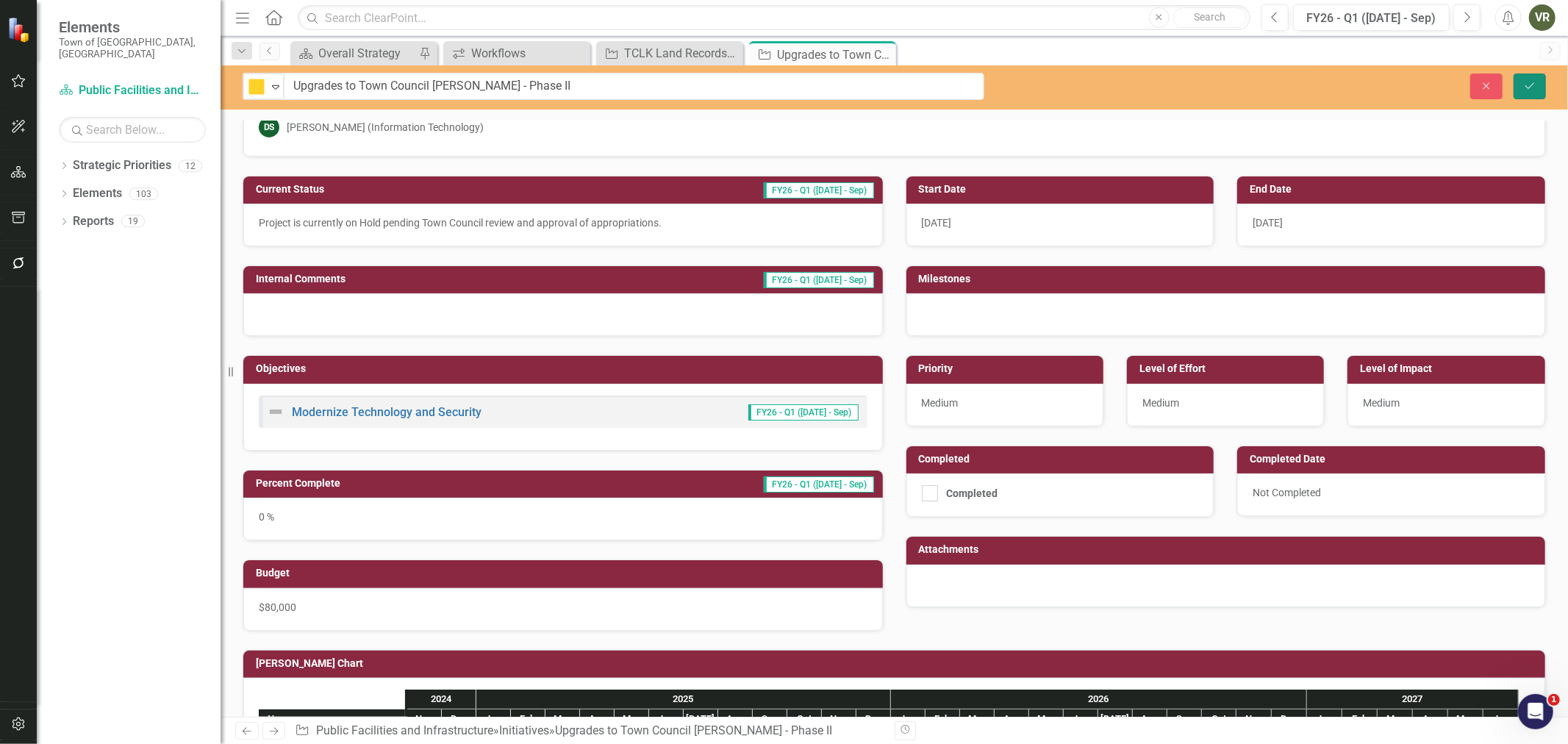
click at [1520, 81] on button "Save" at bounding box center [1529, 86] width 32 height 26
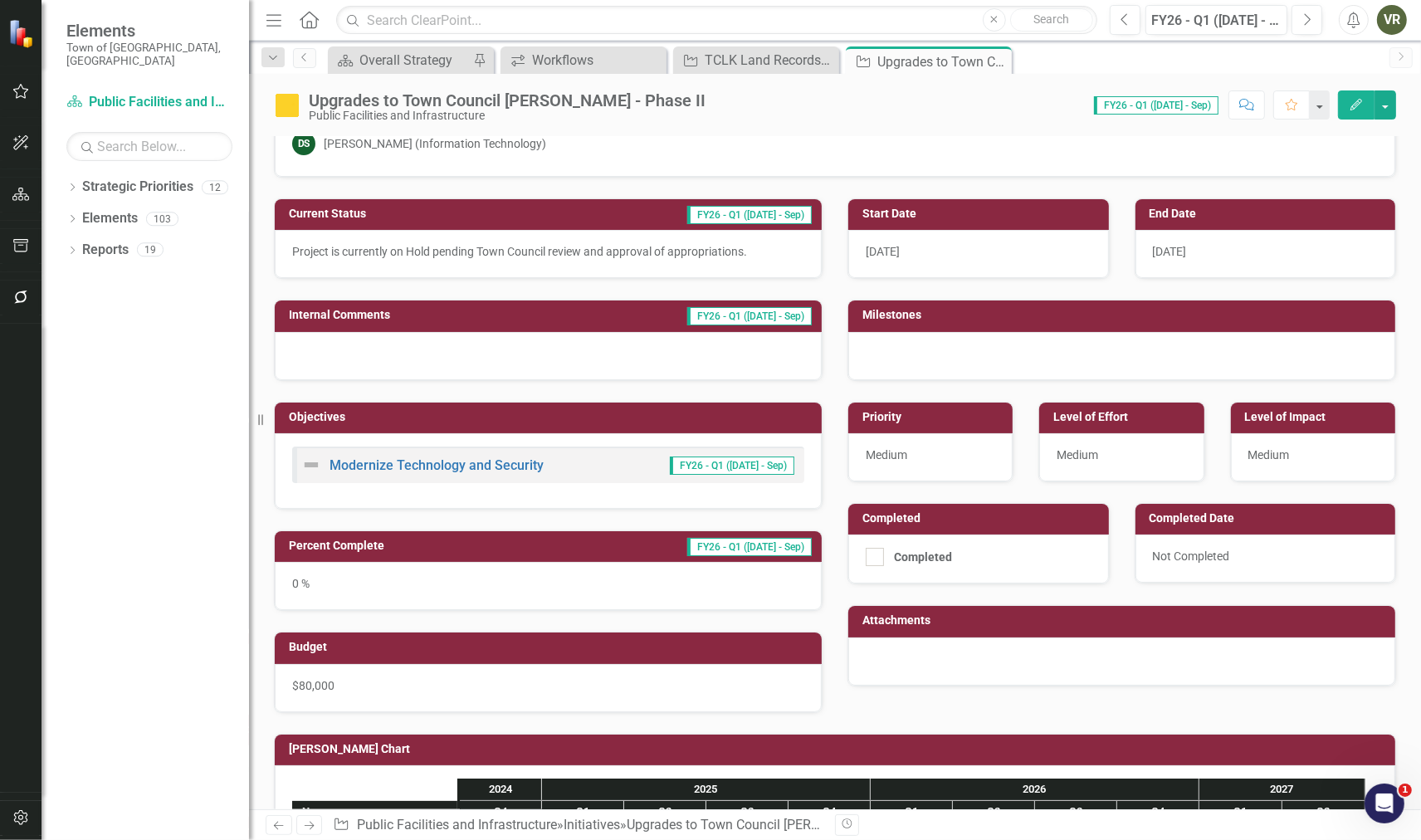
scroll to position [0, 0]
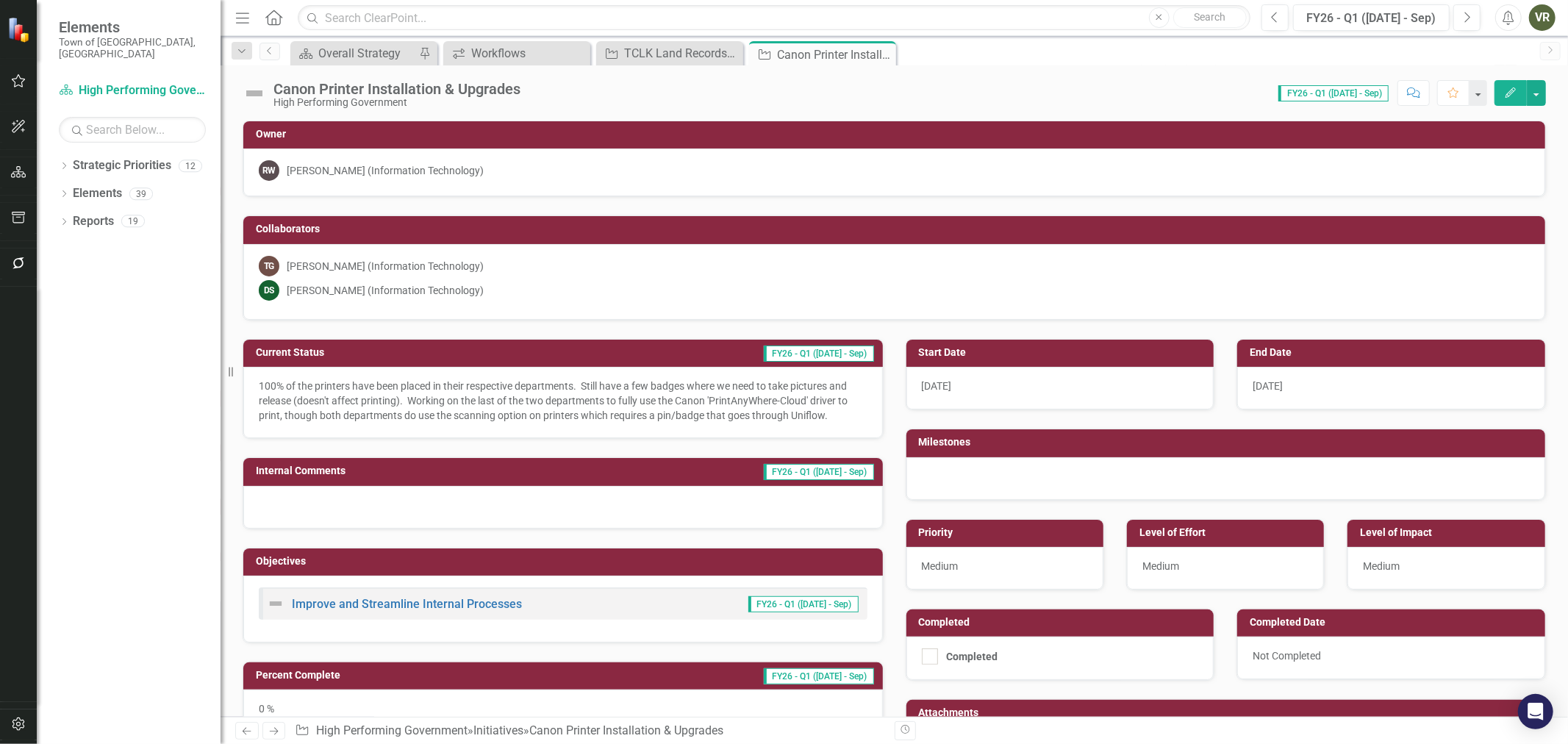
click at [252, 97] on img at bounding box center [254, 93] width 24 height 24
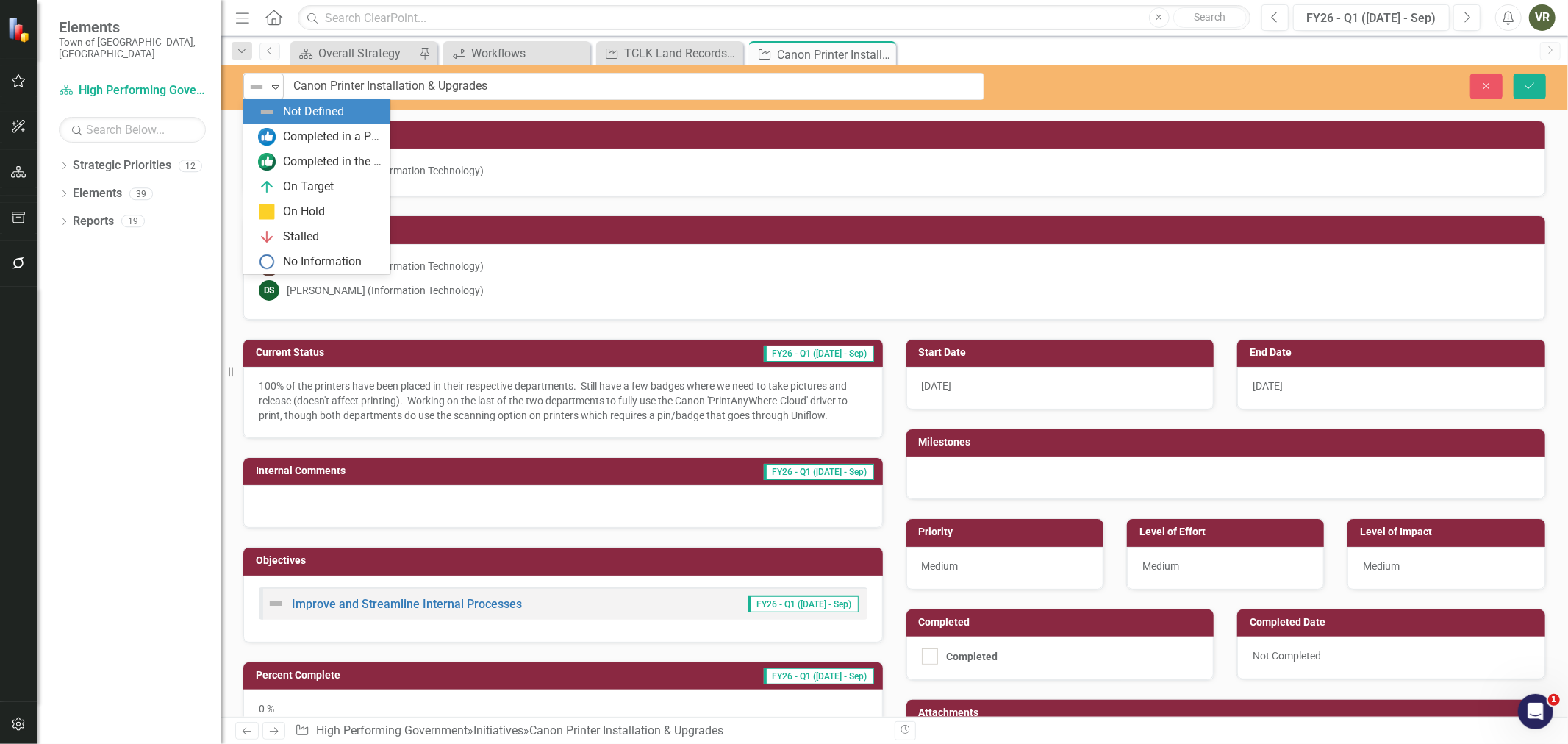
click at [255, 96] on div "Not Defined" at bounding box center [258, 87] width 22 height 21
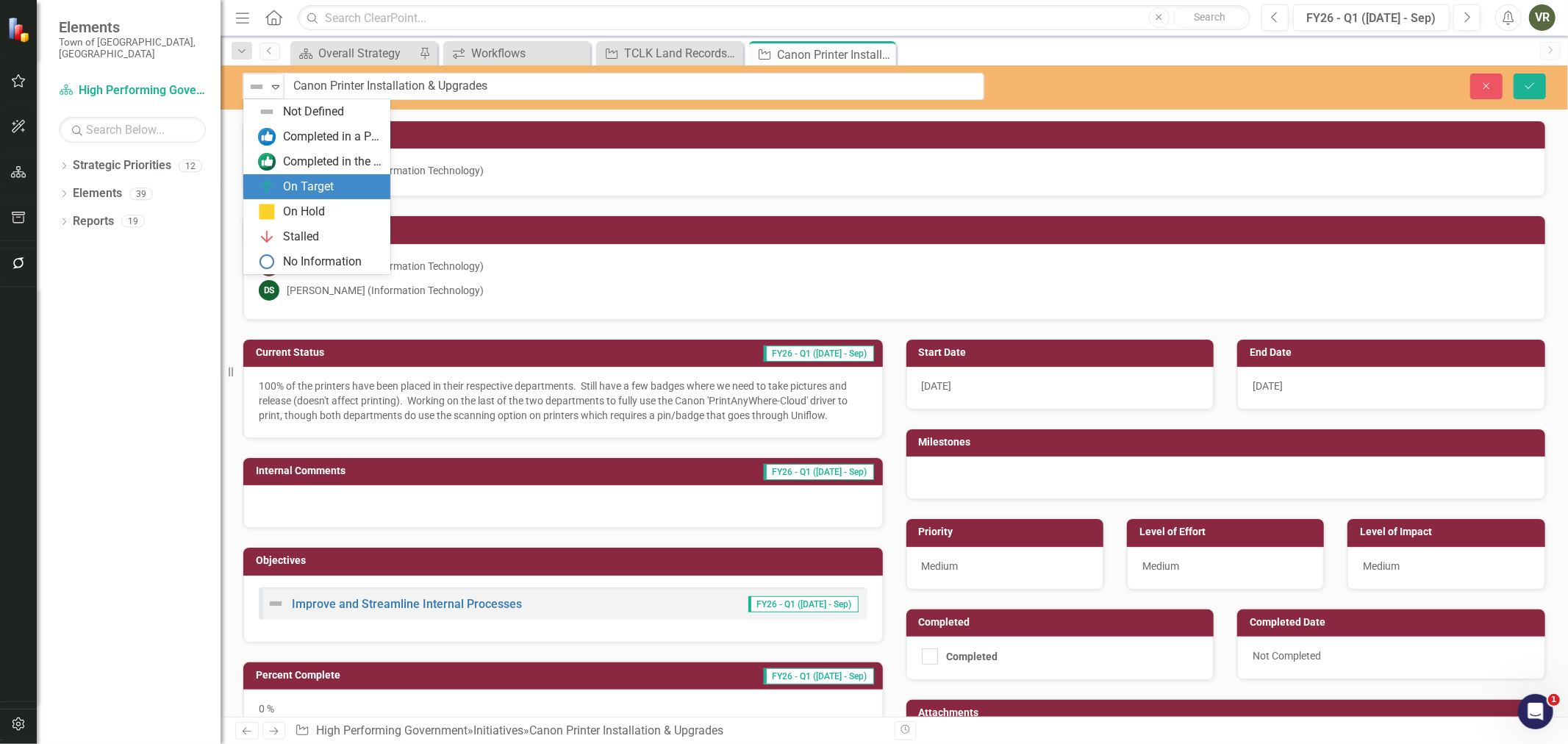
click at [269, 185] on img at bounding box center [266, 187] width 17 height 17
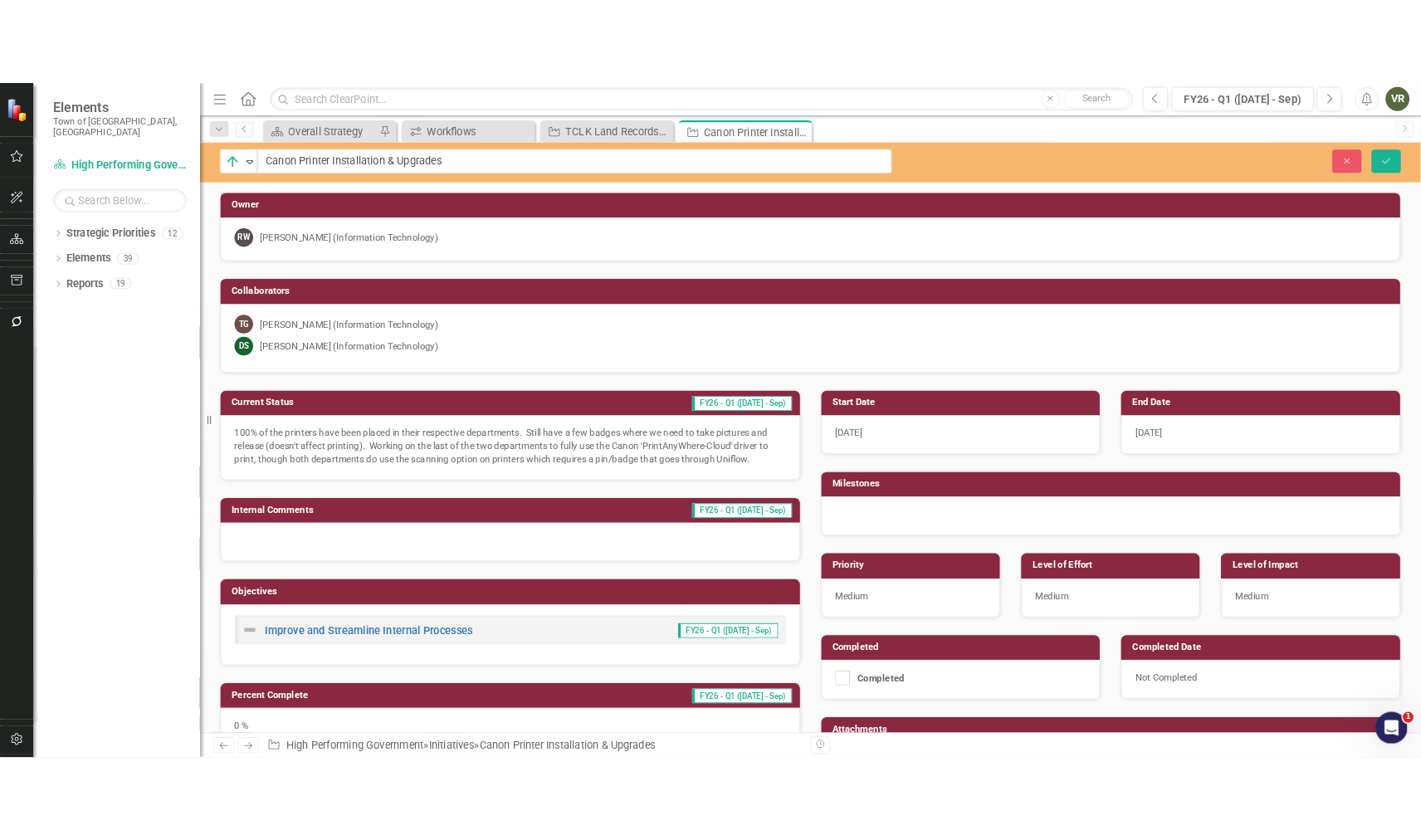
scroll to position [92, 0]
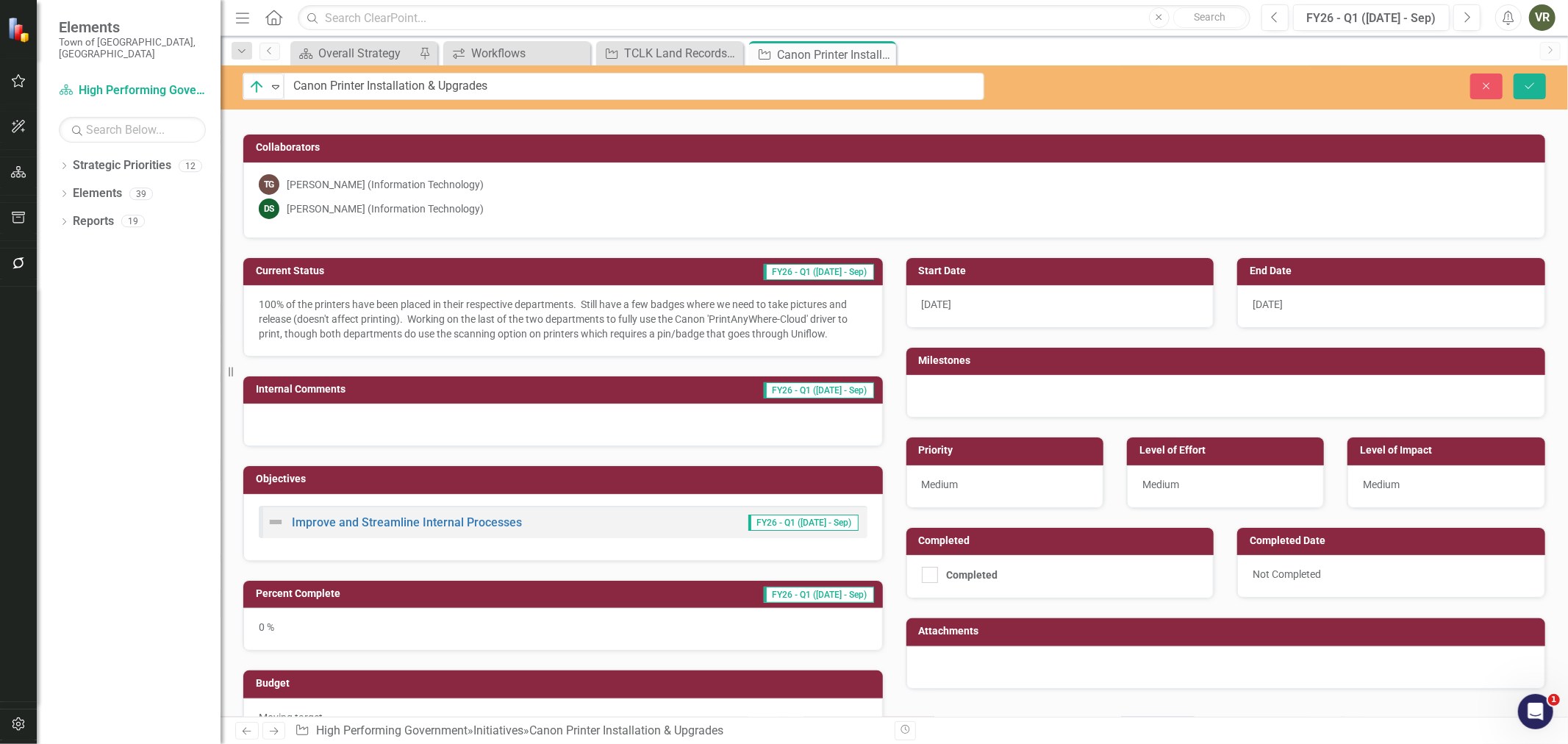
click at [507, 620] on div "0 %" at bounding box center [563, 629] width 639 height 43
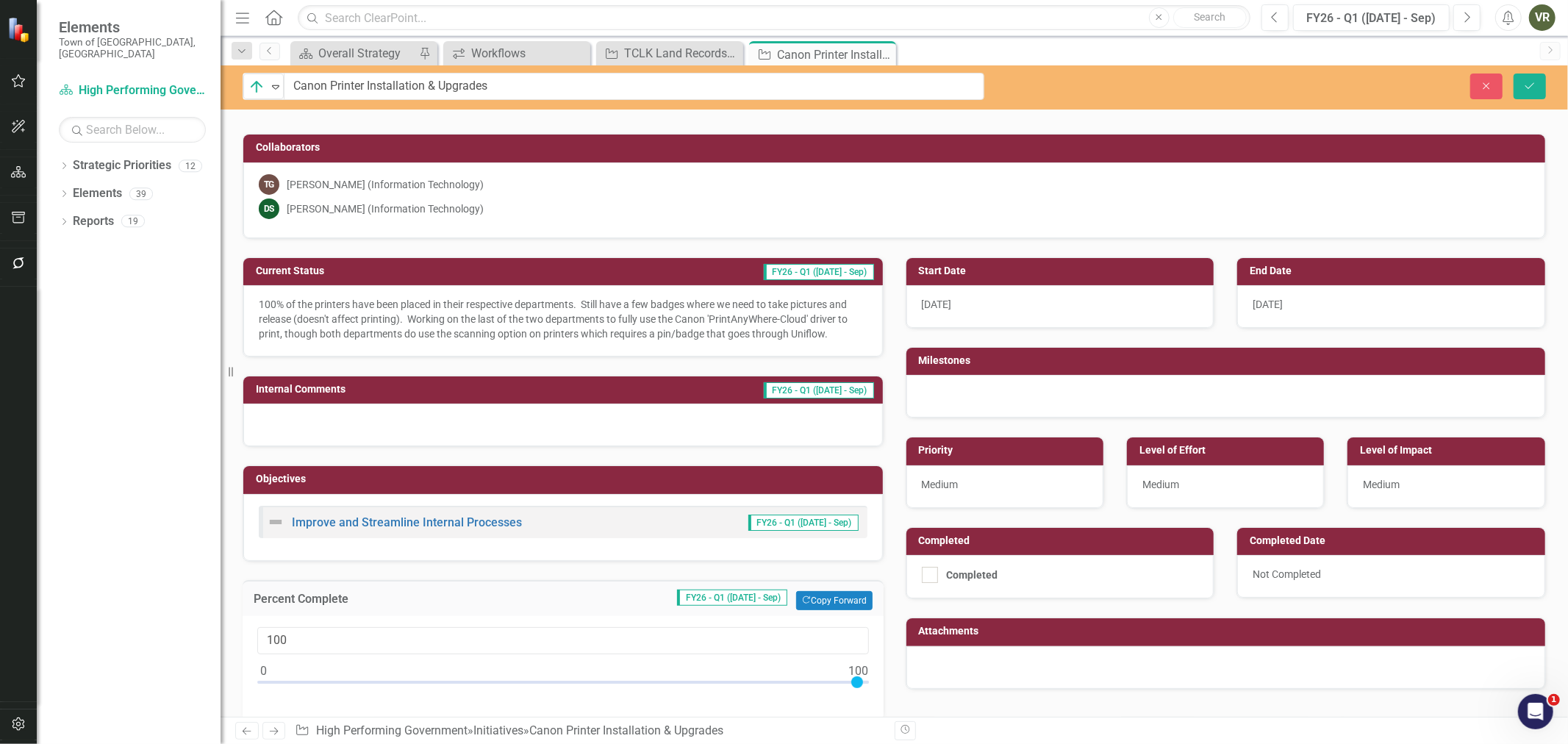
type input "99"
drag, startPoint x: 265, startPoint y: 679, endPoint x: 854, endPoint y: 701, distance: 589.4
click at [854, 701] on div "99" at bounding box center [563, 668] width 641 height 104
click at [1535, 73] on div "On Target Expand Canon Printer Installation & Upgrades Close Save" at bounding box center [894, 86] width 1348 height 27
click at [1536, 78] on button "Save" at bounding box center [1529, 86] width 32 height 26
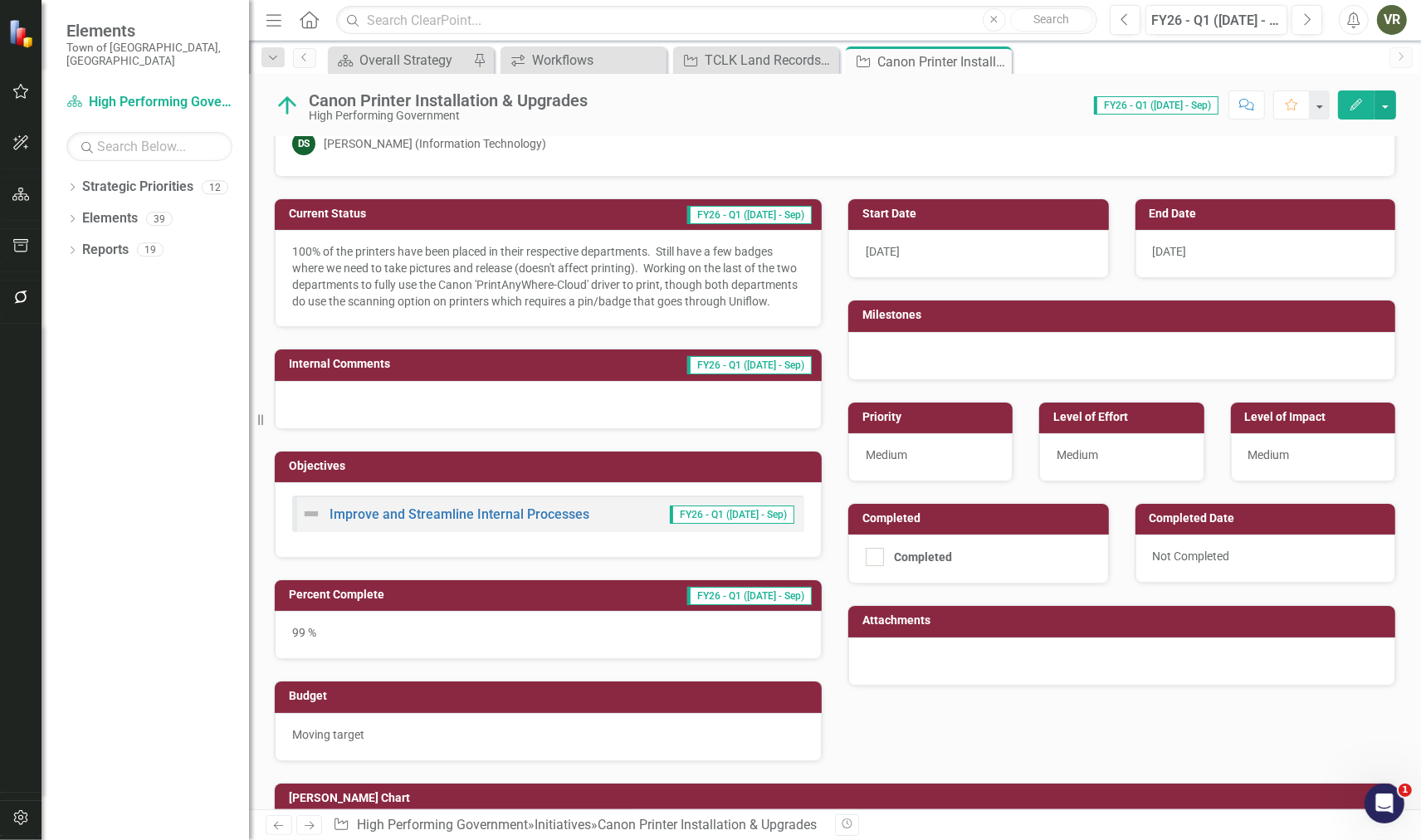
scroll to position [0, 0]
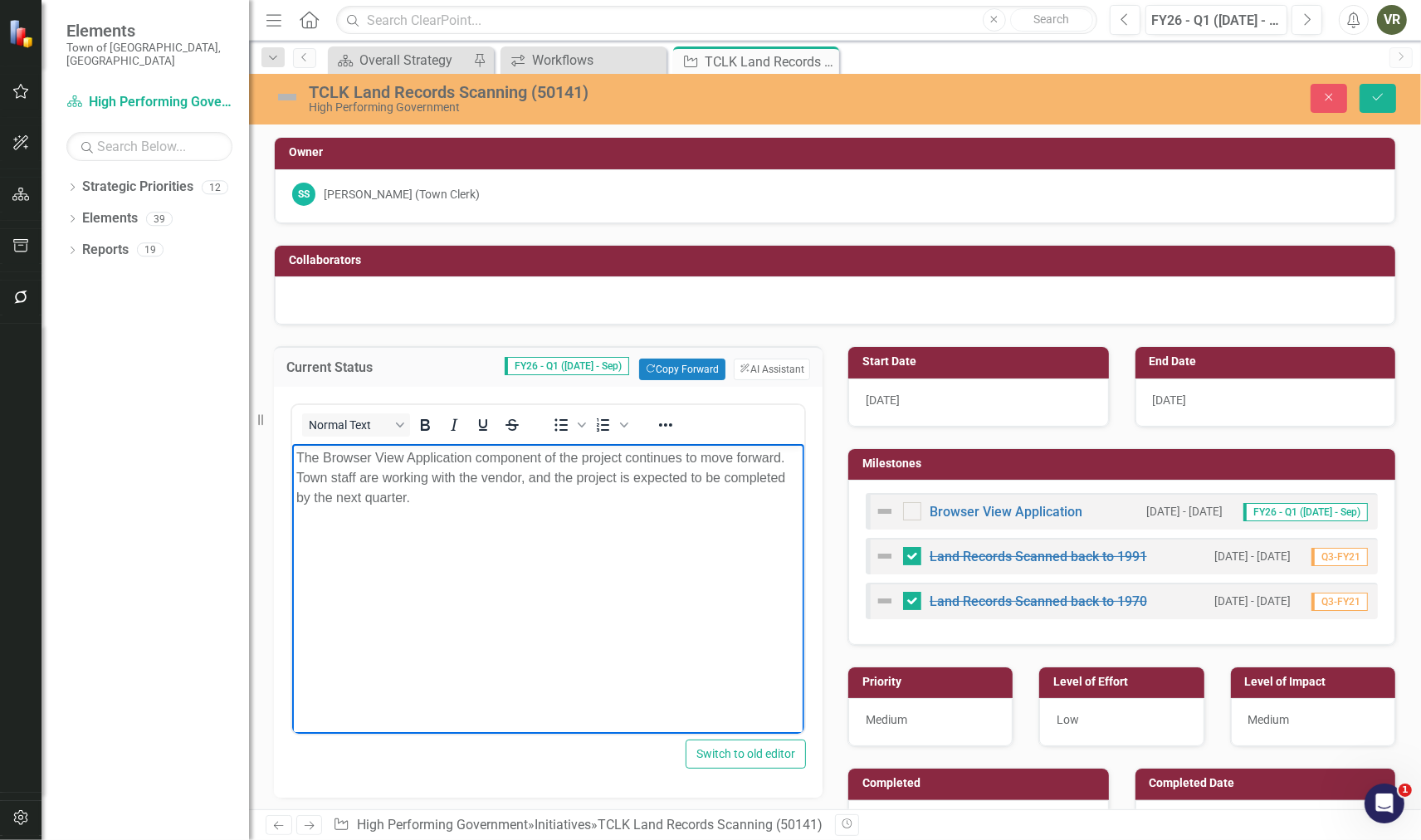
click at [511, 515] on body "The Browser View Application component of the project continues to move forward…" at bounding box center [547, 569] width 512 height 249
paste body "Rich Text Area. Press ALT-0 for help."
drag, startPoint x: 298, startPoint y: 453, endPoint x: 580, endPoint y: 896, distance: 525.1
click at [291, 453] on html "I met with the vendor about [DATE] and am planning on moving forward with the b…" at bounding box center [547, 569] width 512 height 249
drag, startPoint x: 445, startPoint y: 457, endPoint x: 529, endPoint y: 462, distance: 84.1
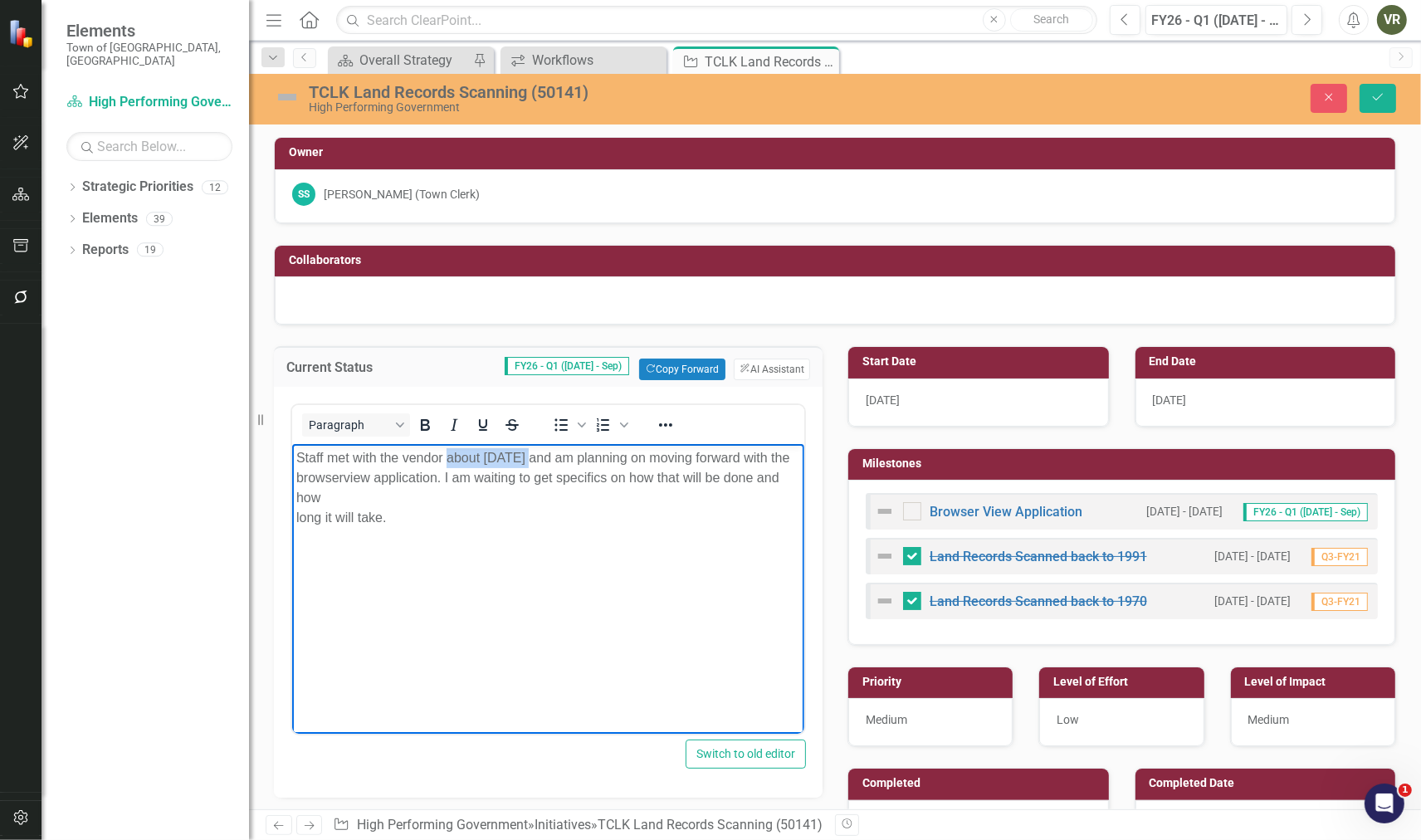
click at [529, 462] on div "Staff met with the vendor about [DATE] and am planning on moving forward with t…" at bounding box center [547, 458] width 504 height 20
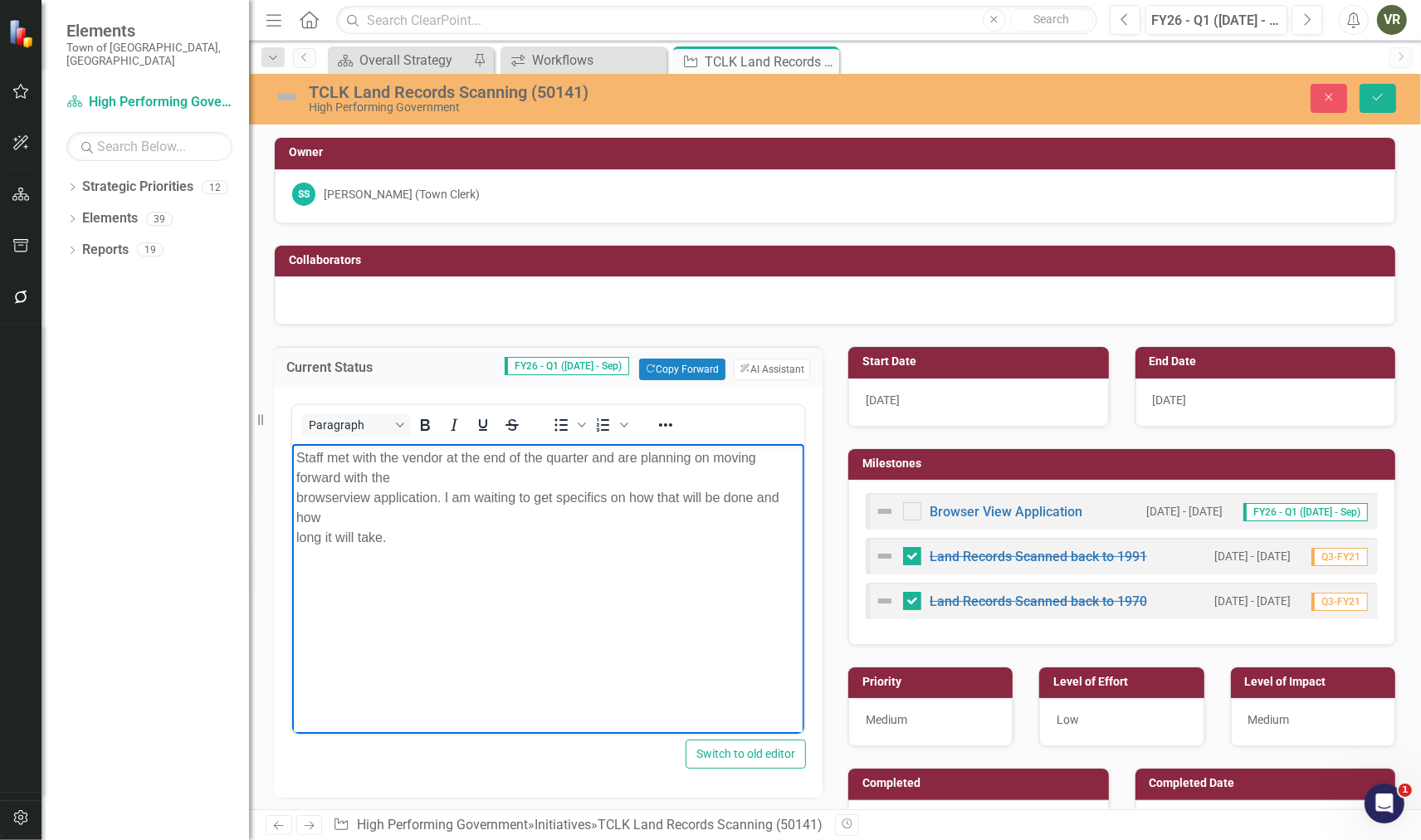
click at [293, 505] on body "Staff met with the vendor at the end of the quarter and are planning on moving …" at bounding box center [547, 569] width 512 height 249
click at [544, 480] on div "Staff met with the vendor at the end of the quarter and are planning on moving …" at bounding box center [547, 478] width 504 height 60
click at [295, 517] on div "long it will take." at bounding box center [547, 518] width 504 height 20
click at [279, 93] on img at bounding box center [287, 97] width 27 height 27
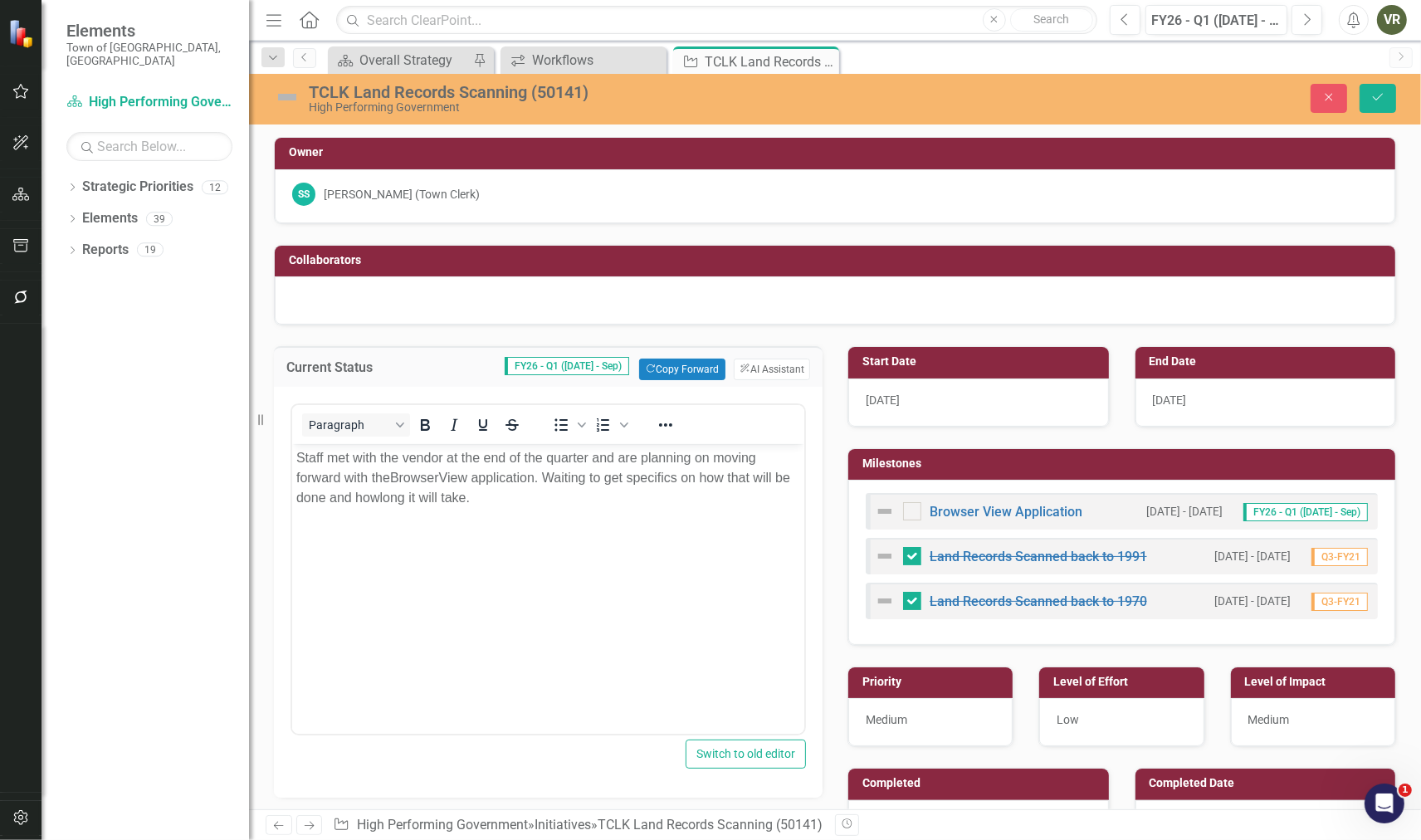
click at [279, 93] on img at bounding box center [287, 97] width 27 height 27
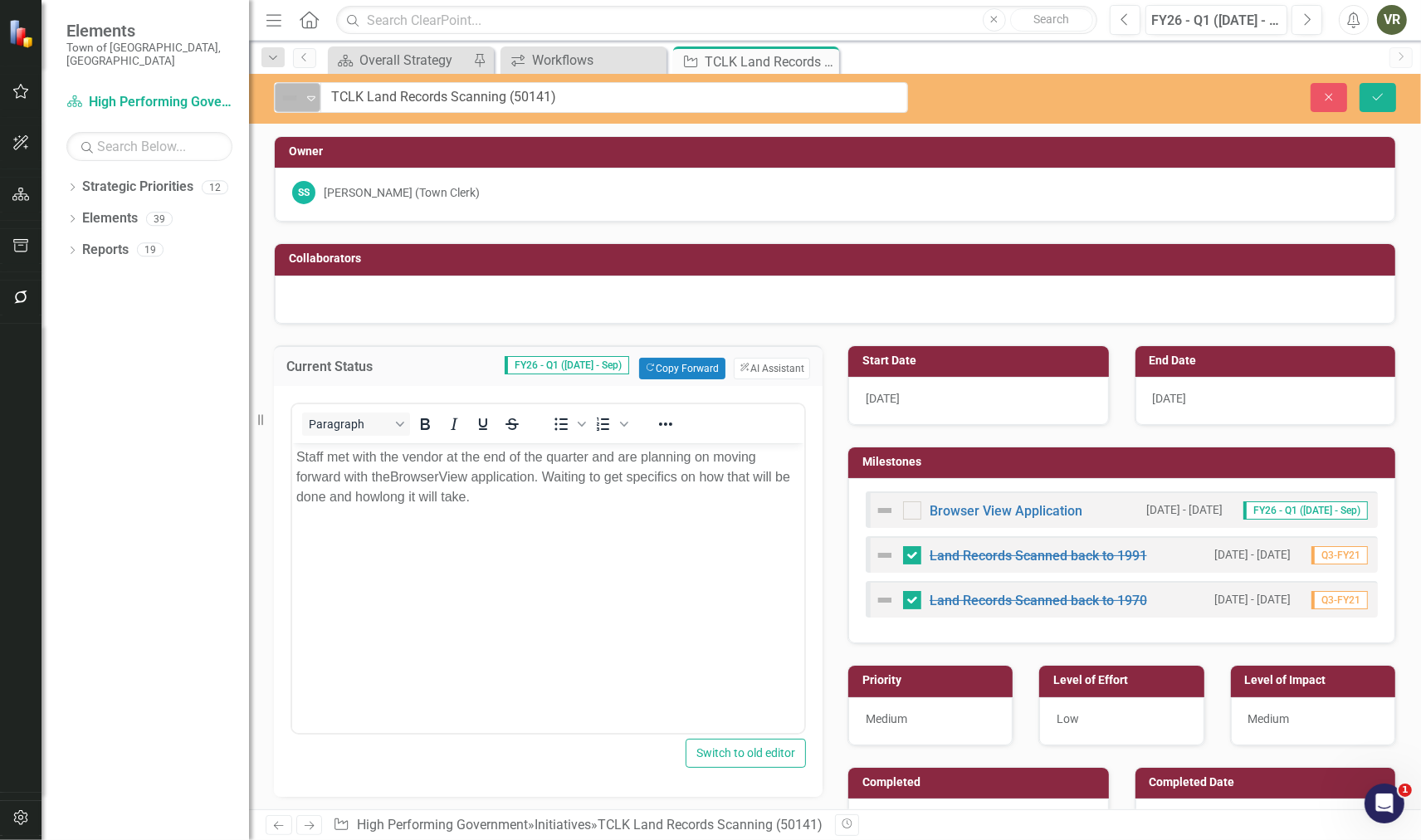
click at [299, 91] on img at bounding box center [289, 98] width 20 height 20
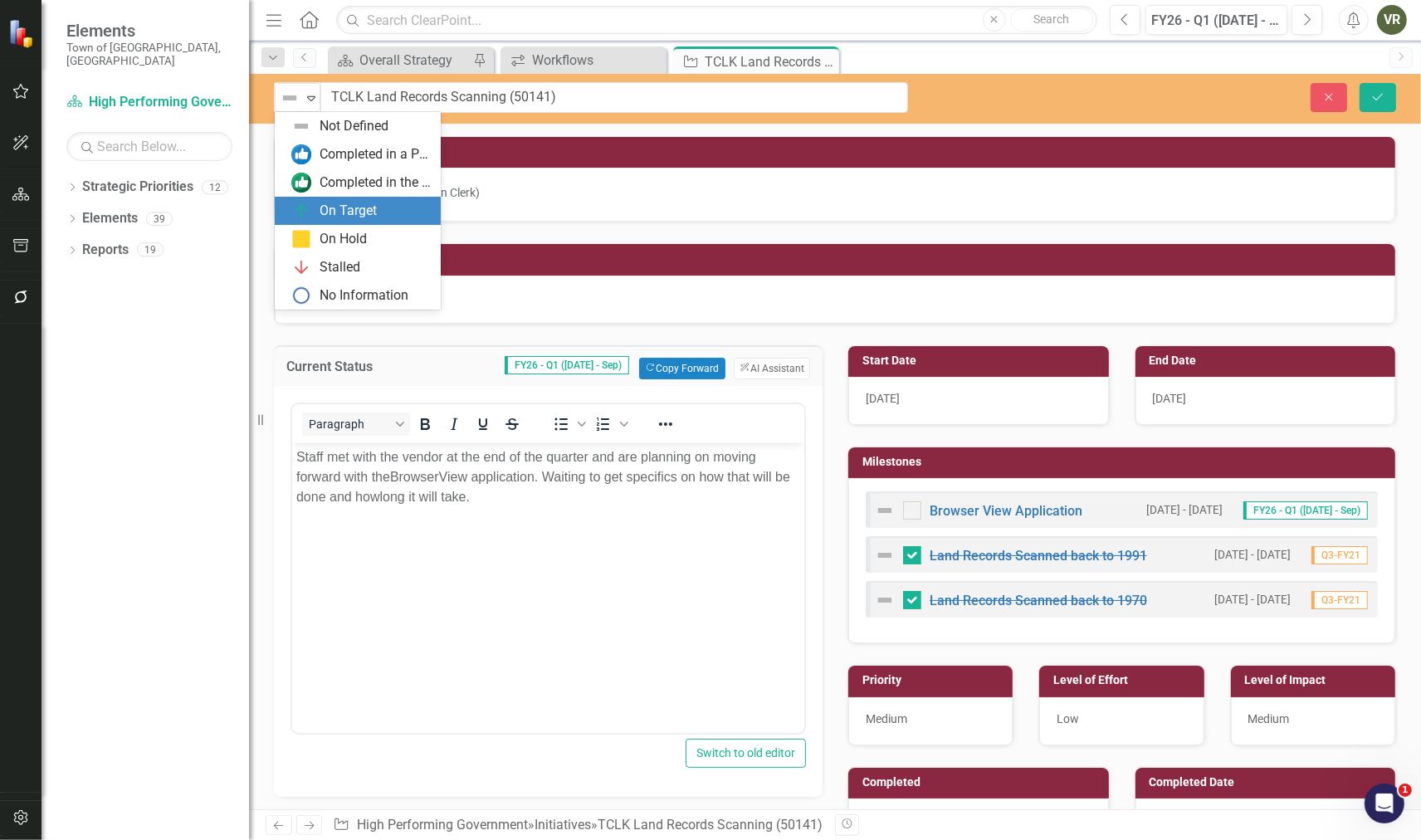
click at [303, 201] on img at bounding box center [301, 211] width 20 height 20
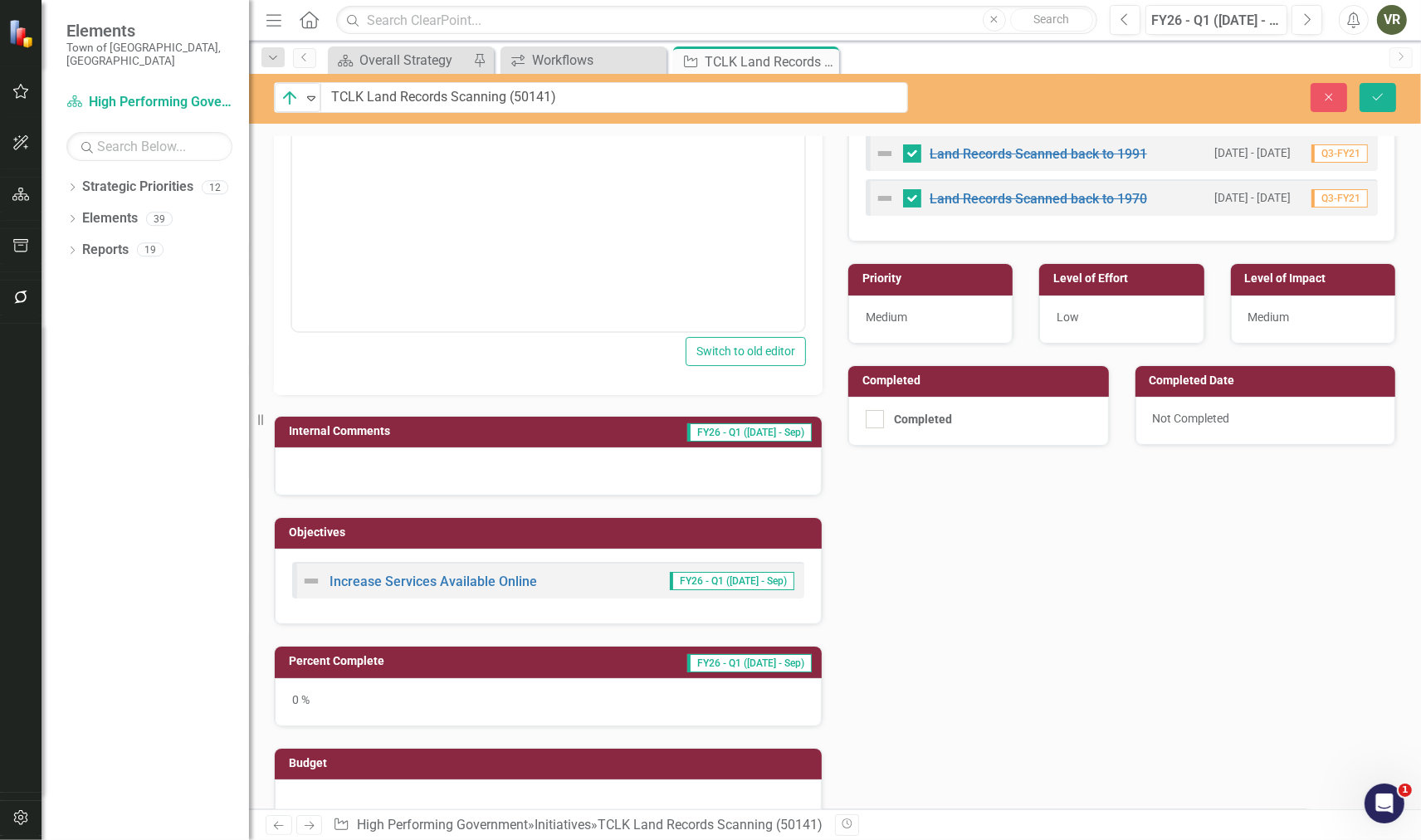
scroll to position [461, 0]
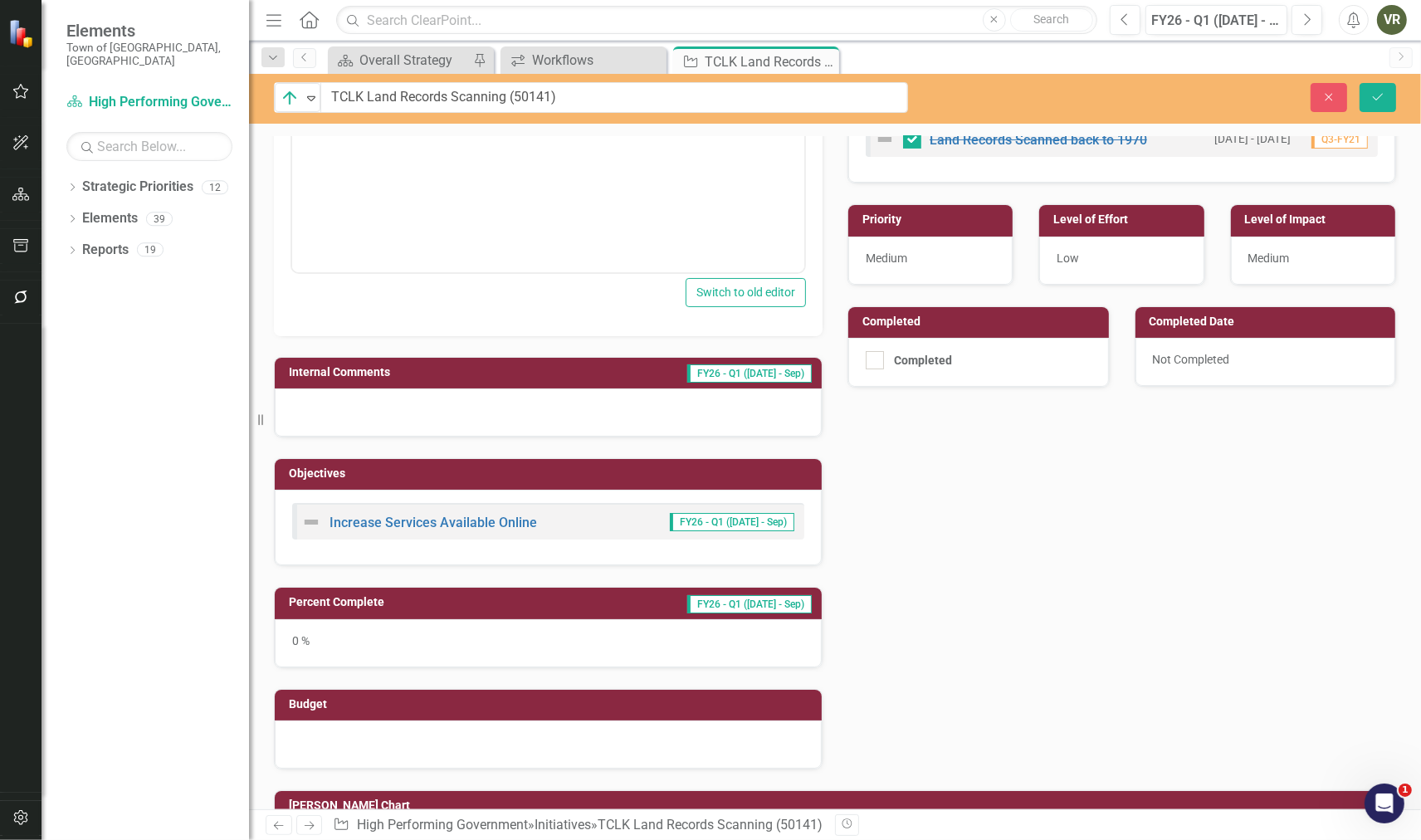
click at [487, 643] on div "0 %" at bounding box center [548, 644] width 547 height 48
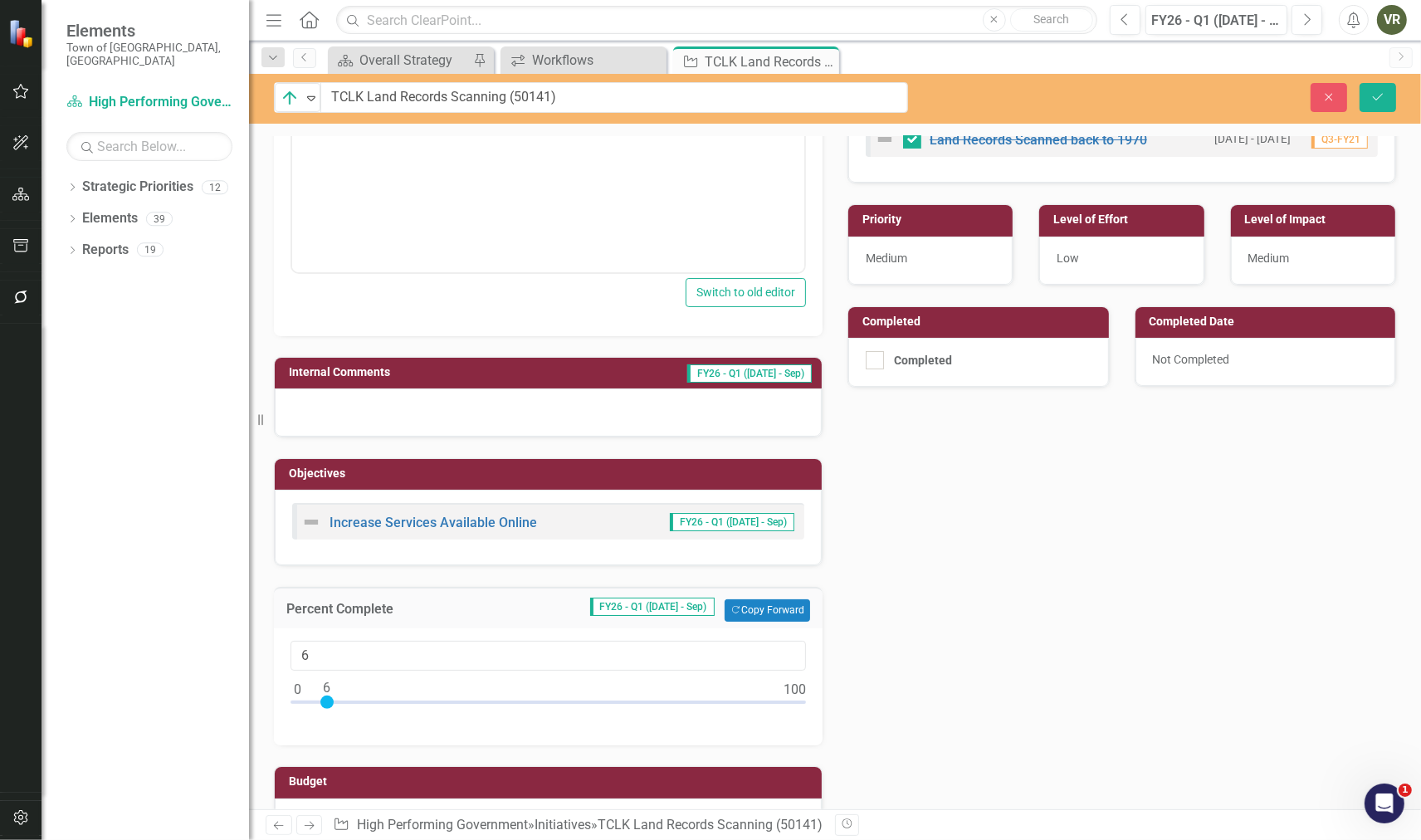
type input "5"
drag, startPoint x: 302, startPoint y: 697, endPoint x: 321, endPoint y: 694, distance: 19.2
click at [321, 695] on div at bounding box center [321, 702] width 13 height 13
click at [1376, 94] on icon "Save" at bounding box center [1378, 96] width 15 height 12
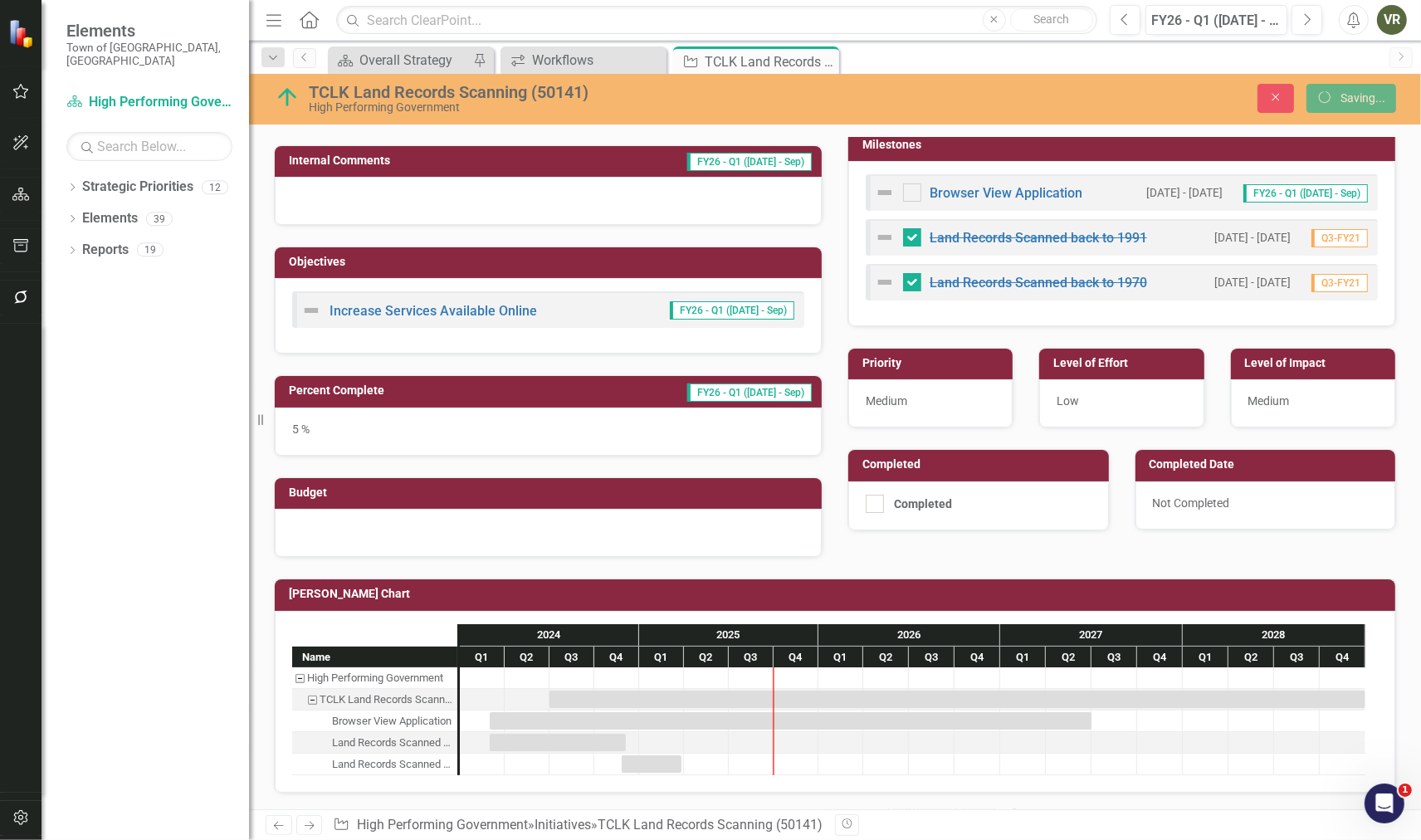
scroll to position [338, 0]
checkbox input "false"
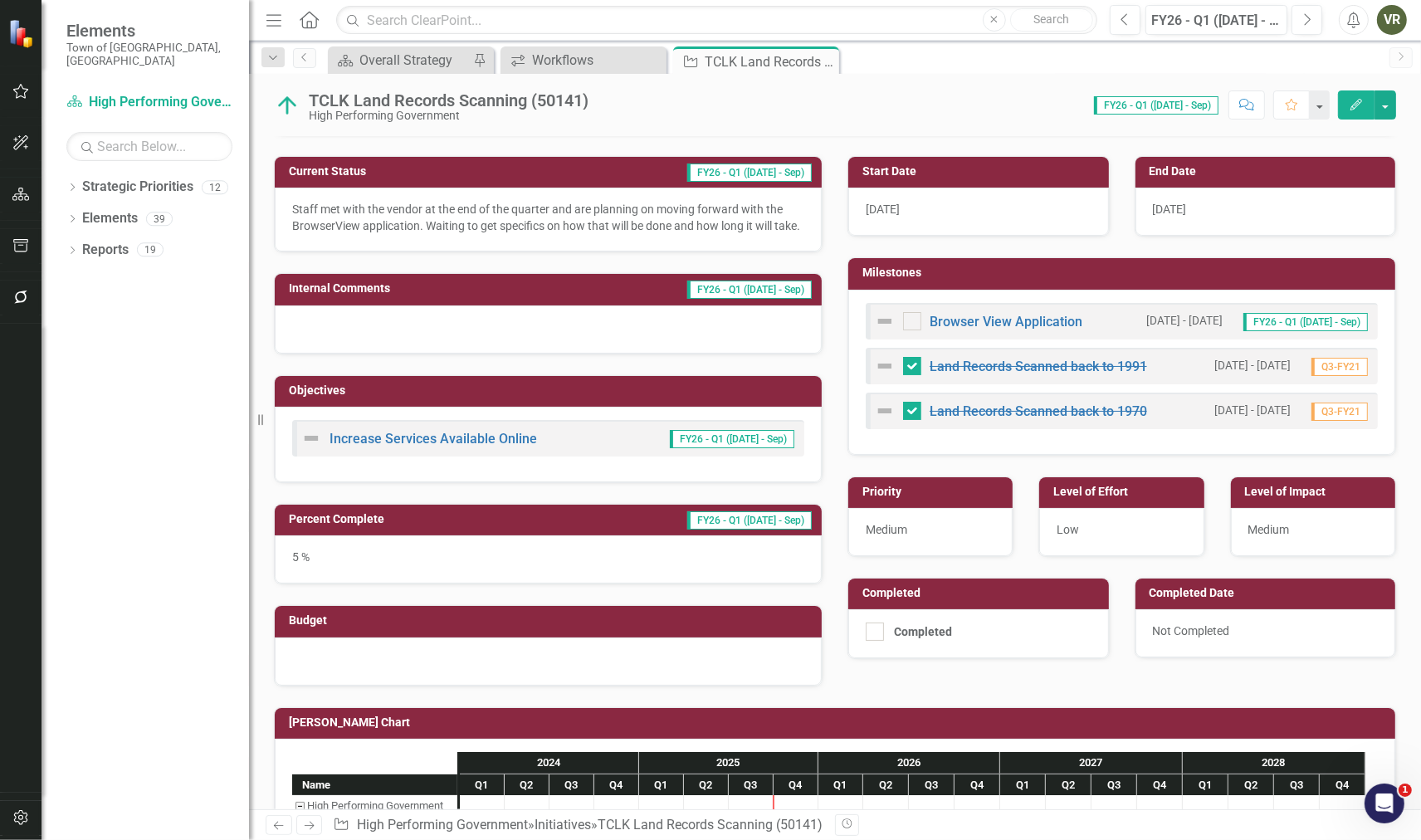
scroll to position [337, 0]
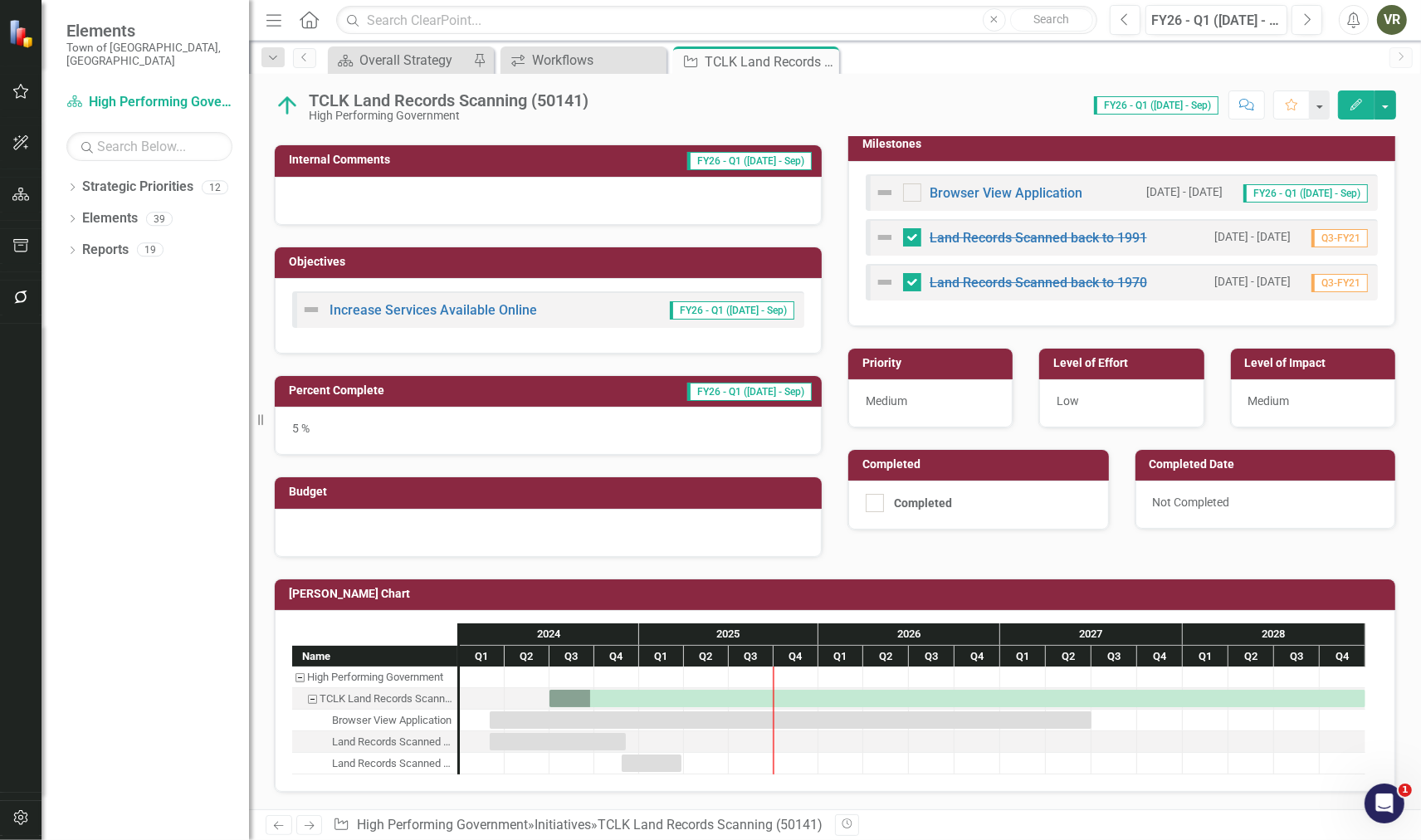
click at [295, 421] on div "5 %" at bounding box center [548, 431] width 547 height 48
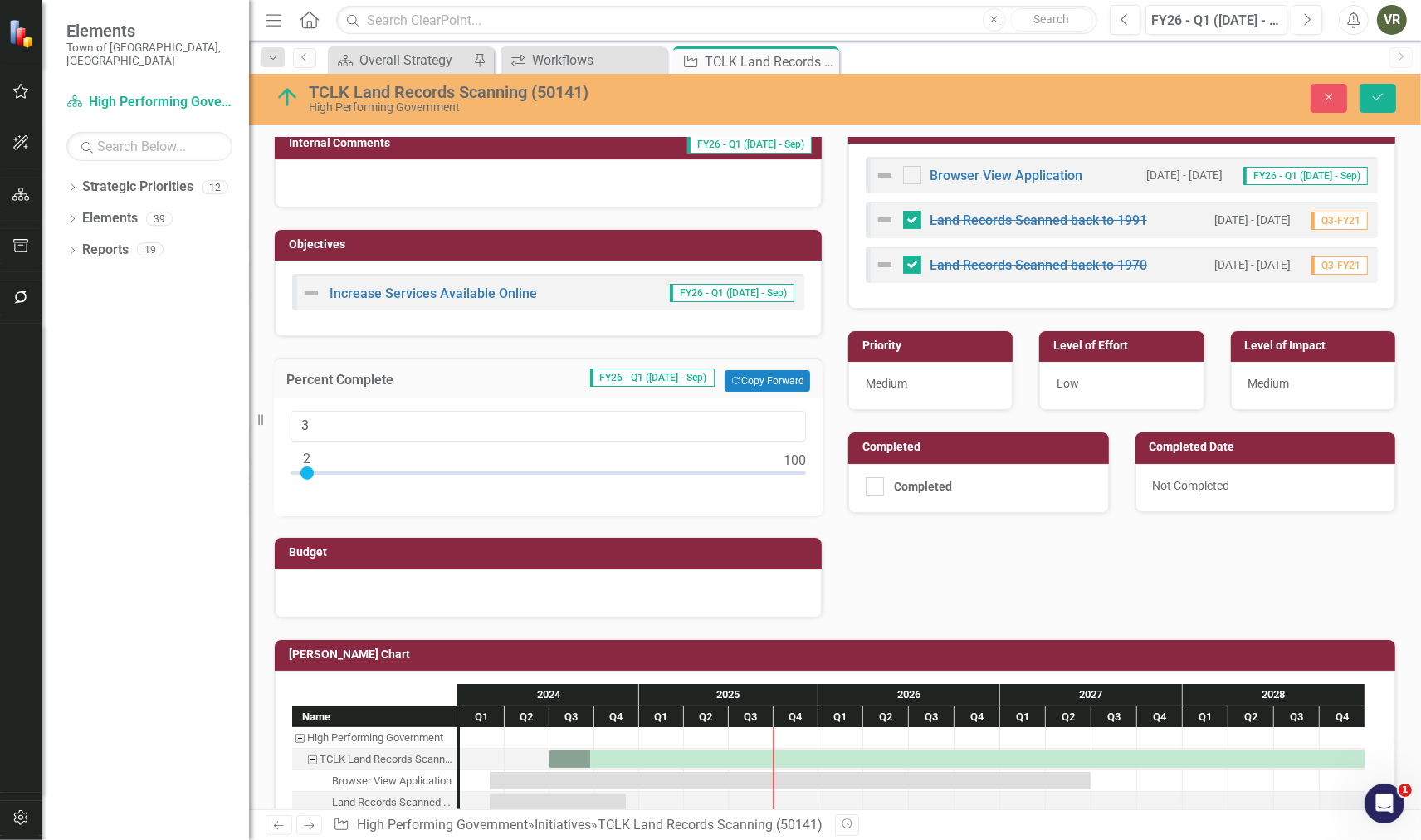
type input "2"
drag, startPoint x: 324, startPoint y: 490, endPoint x: 311, endPoint y: 491, distance: 13.0
click at [311, 480] on div at bounding box center [307, 473] width 13 height 13
click at [1386, 96] on button "Save" at bounding box center [1377, 98] width 37 height 29
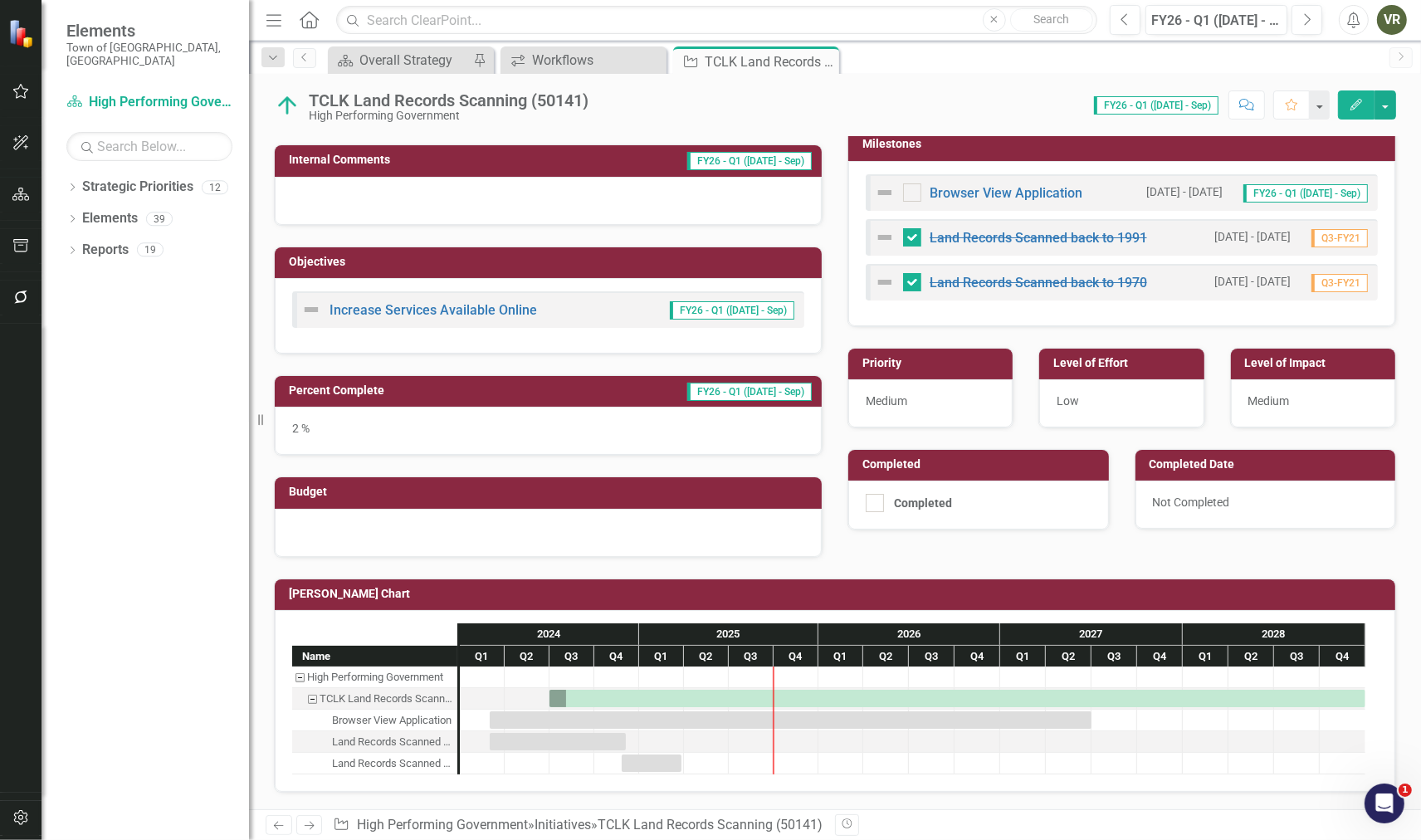
click at [327, 421] on div "2 %" at bounding box center [548, 431] width 547 height 48
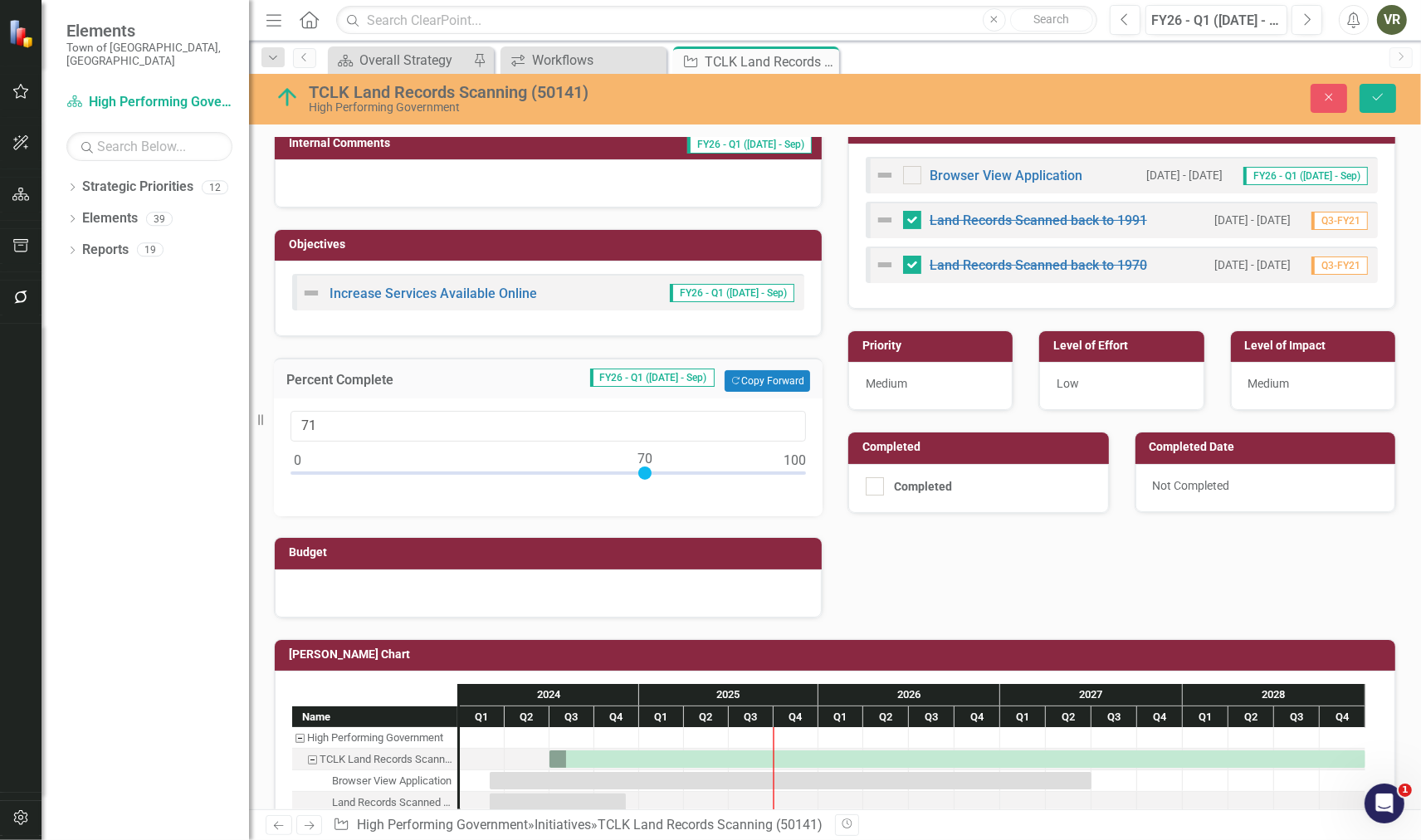
type input "70"
drag, startPoint x: 309, startPoint y: 482, endPoint x: 646, endPoint y: 502, distance: 337.6
click at [646, 487] on div at bounding box center [549, 477] width 516 height 21
click at [1384, 87] on button "Save" at bounding box center [1377, 98] width 37 height 29
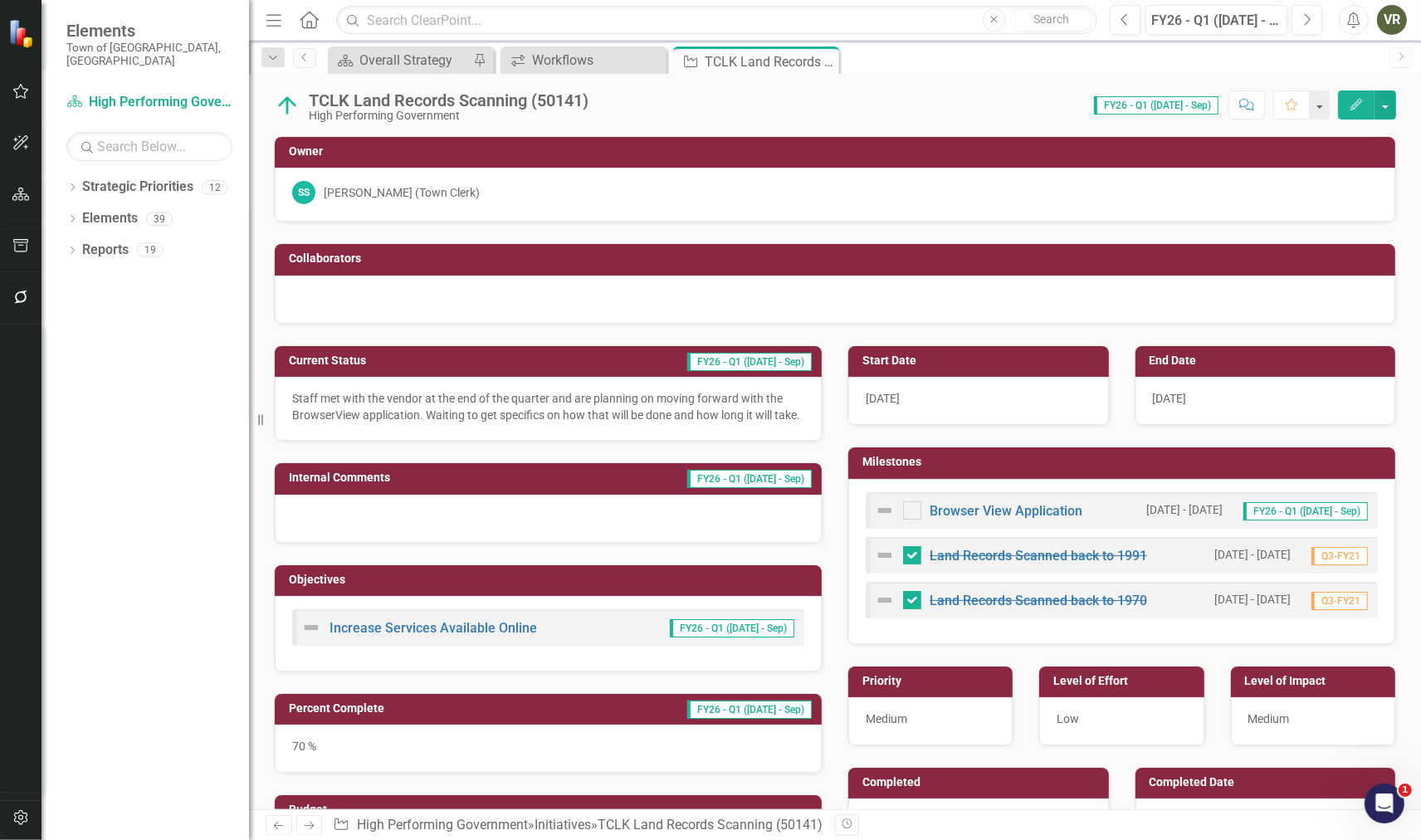
click at [876, 511] on img at bounding box center [885, 511] width 20 height 20
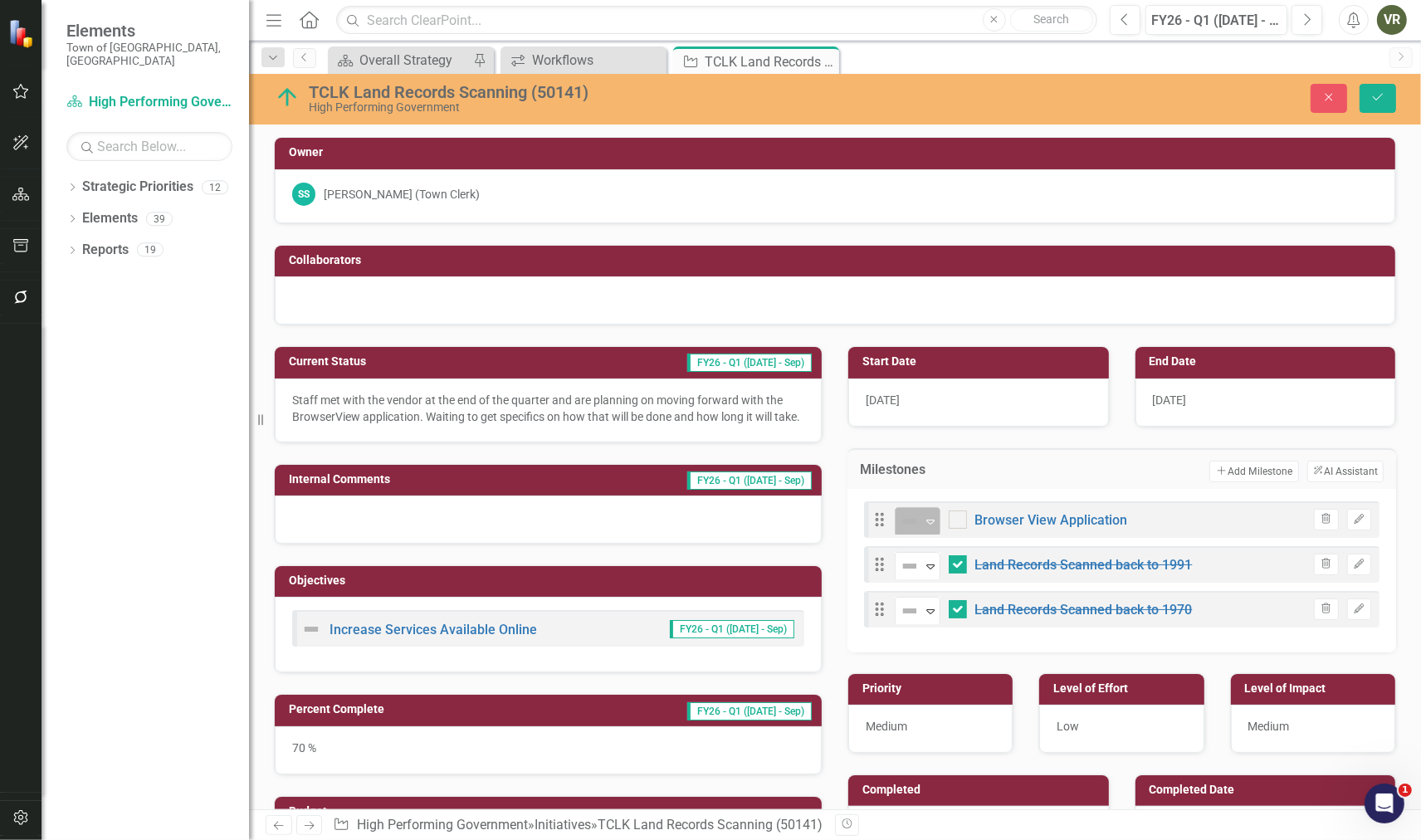
click at [910, 519] on img at bounding box center [910, 521] width 20 height 20
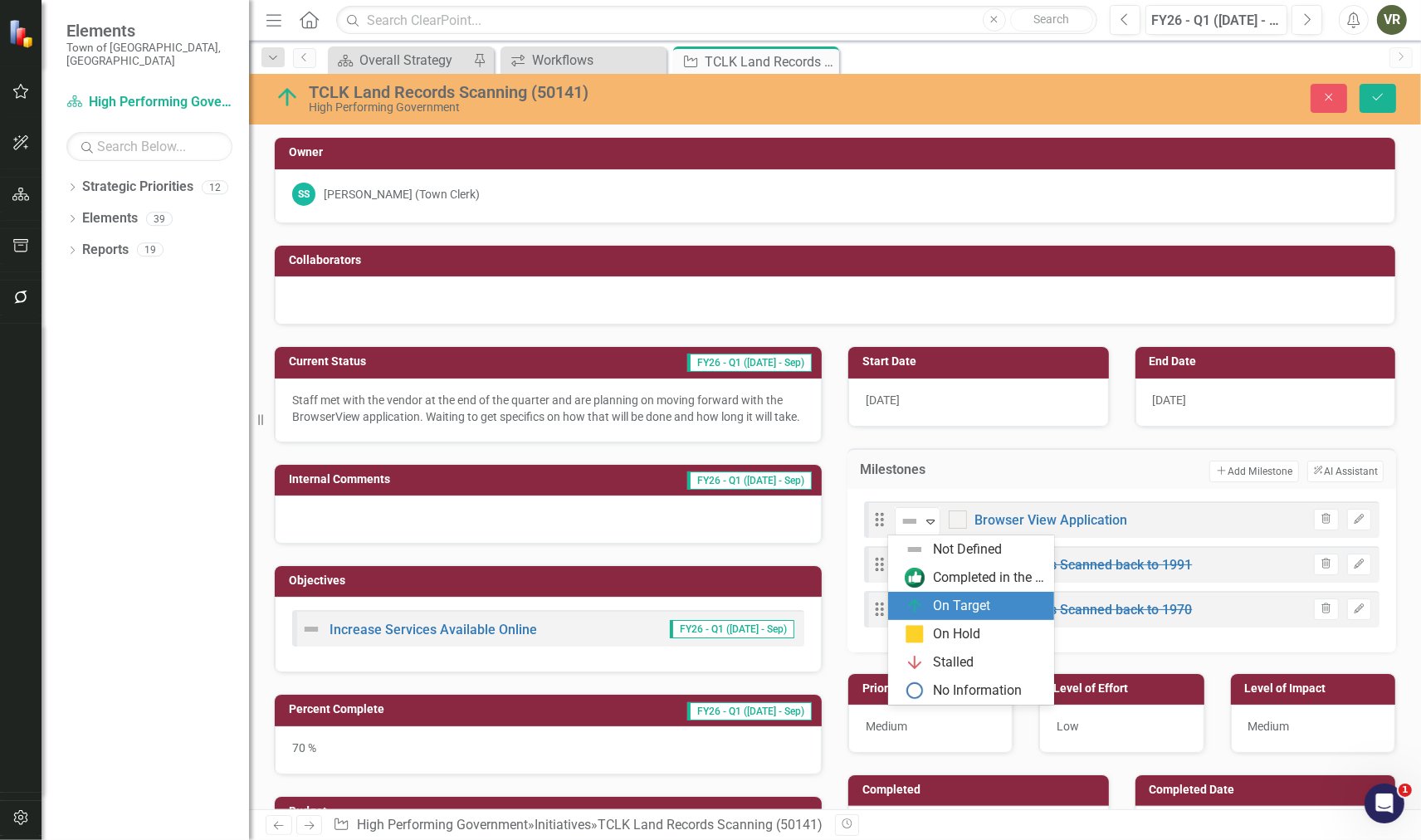
click at [919, 596] on img at bounding box center [915, 606] width 20 height 20
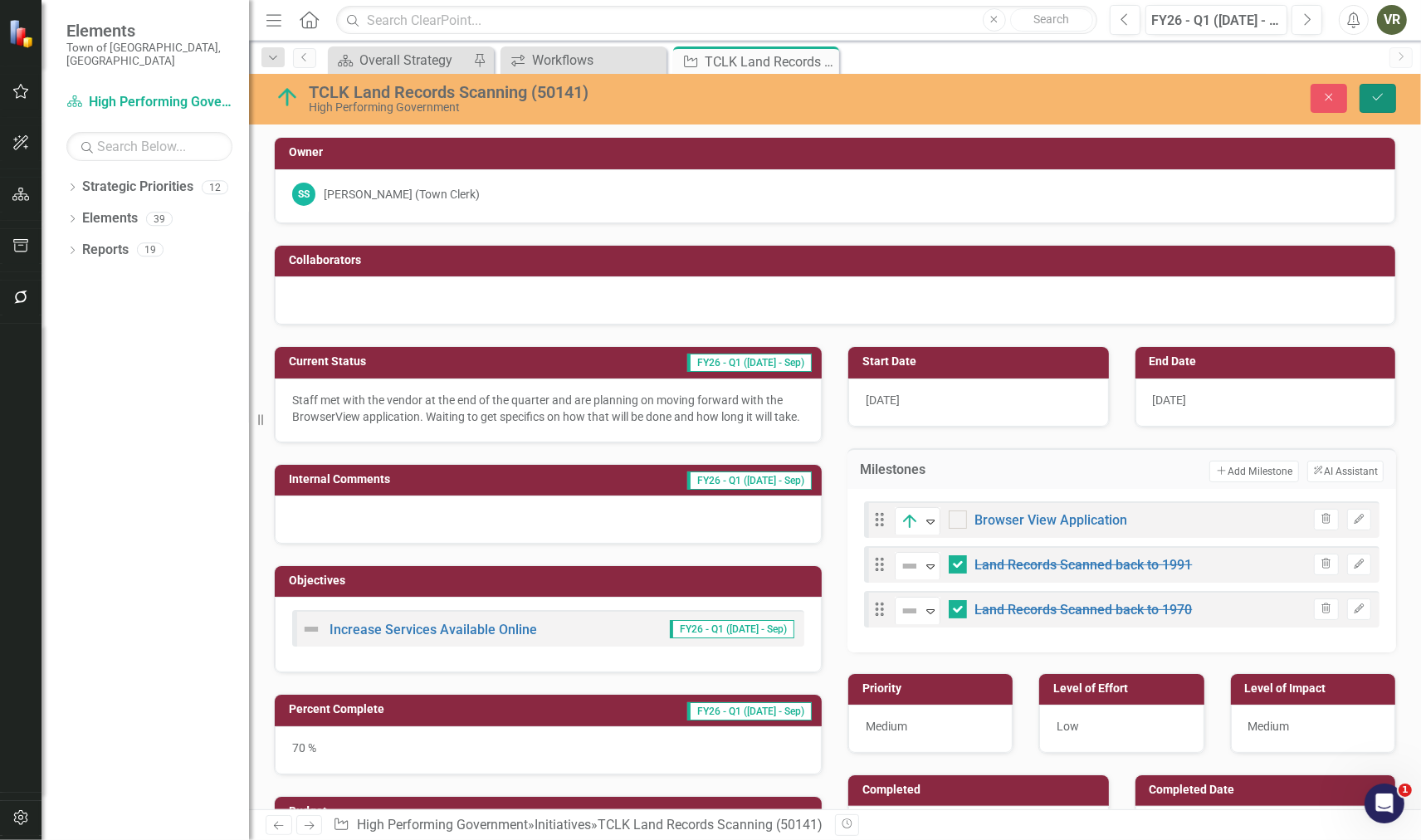
click at [1382, 105] on button "Save" at bounding box center [1377, 98] width 37 height 29
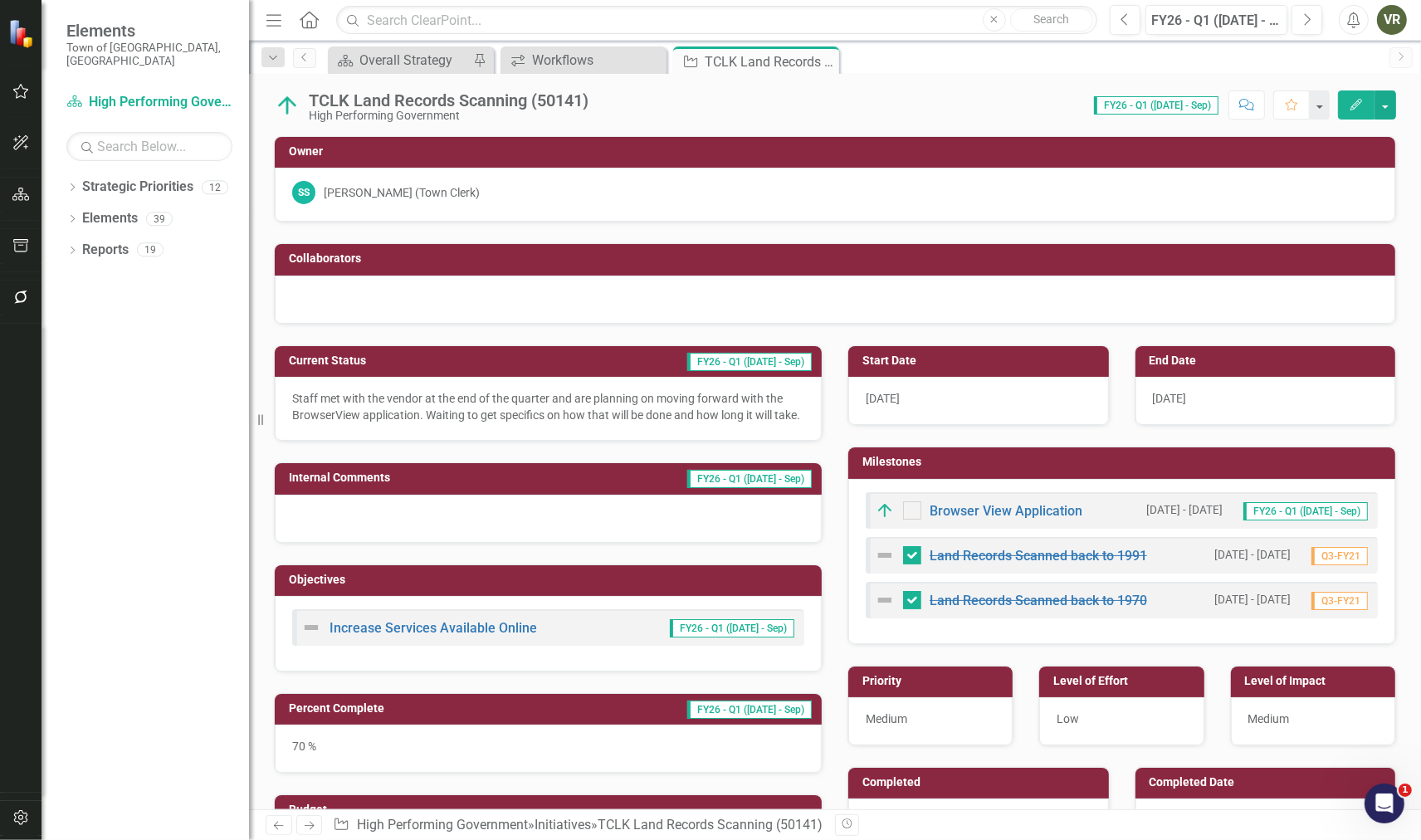
checkbox input "false"
checkbox input "true"
